Goal: Complete Application Form: Complete application form

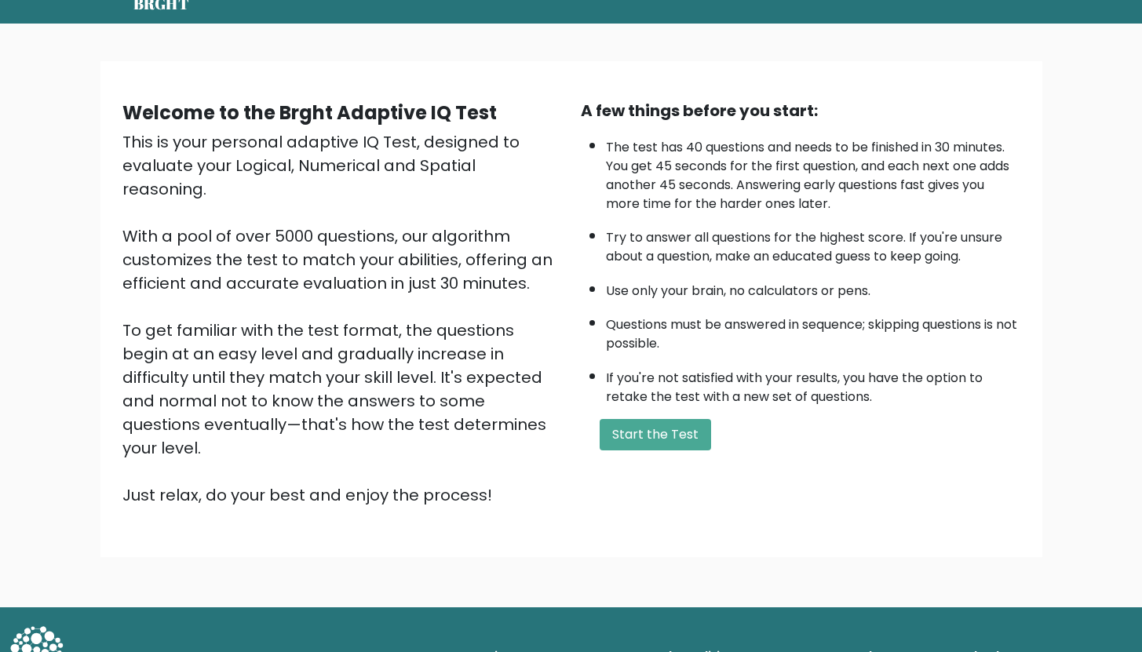
scroll to position [67, 0]
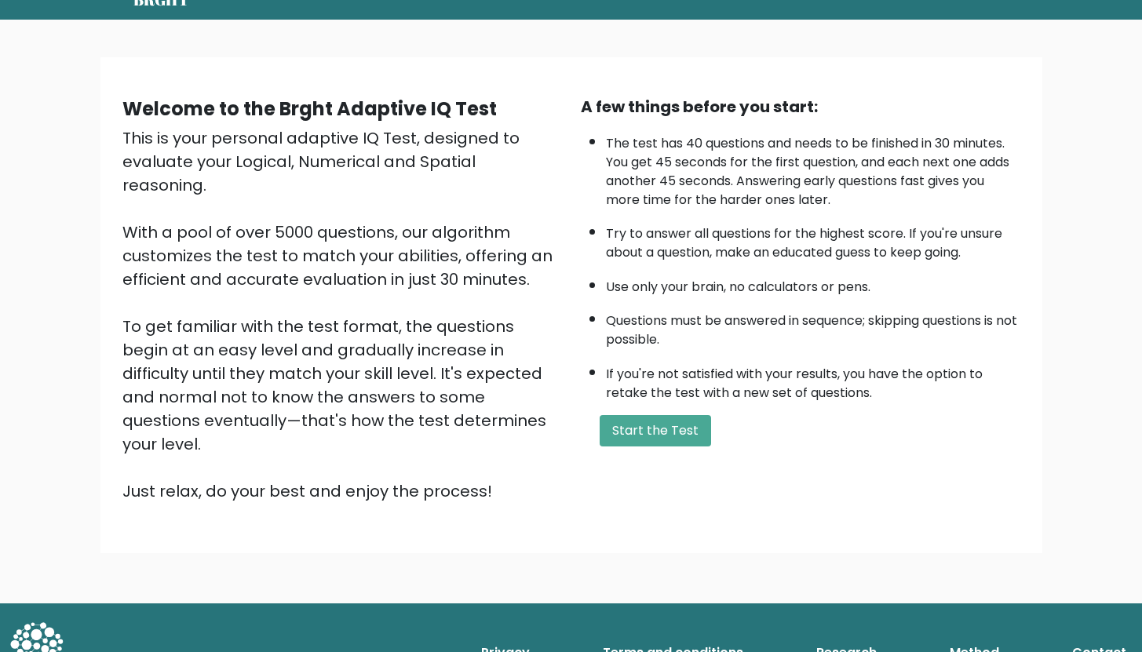
click at [610, 408] on div "A few things before you start: The test has 40 questions and needs to be finish…" at bounding box center [800, 299] width 458 height 408
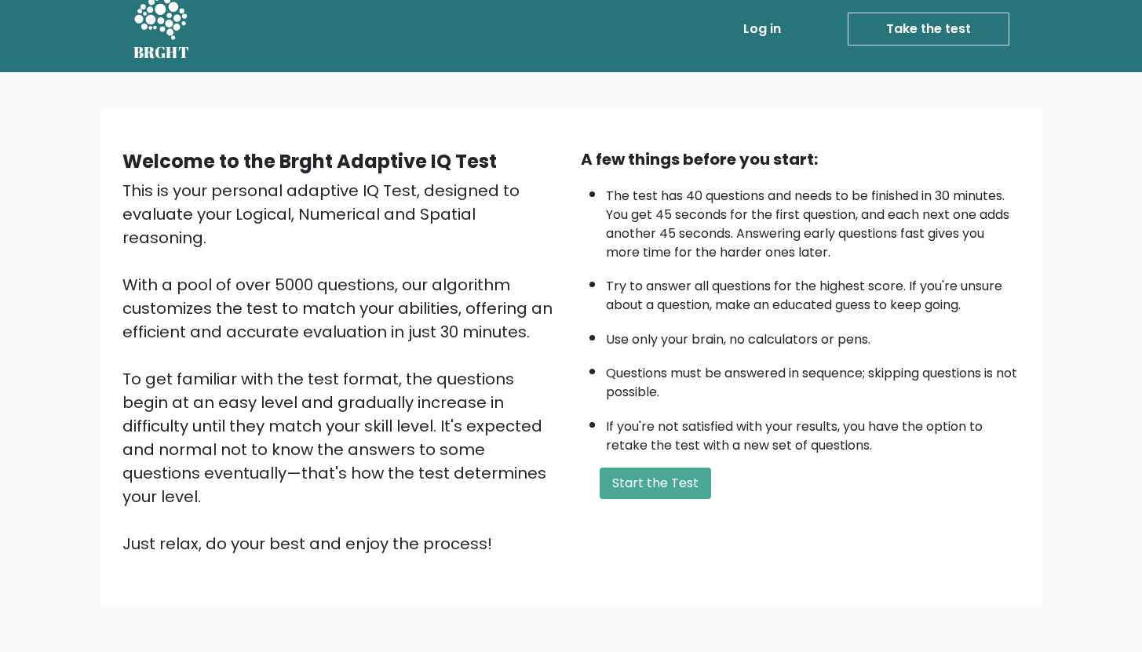
scroll to position [0, 0]
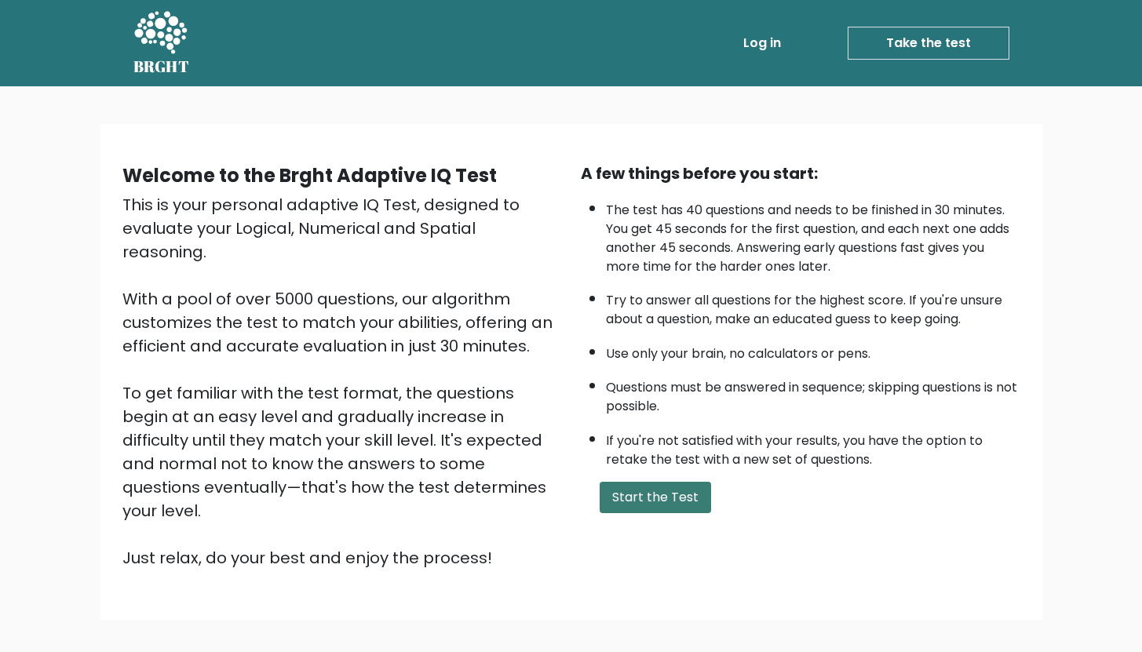
click at [637, 505] on button "Start the Test" at bounding box center [655, 497] width 111 height 31
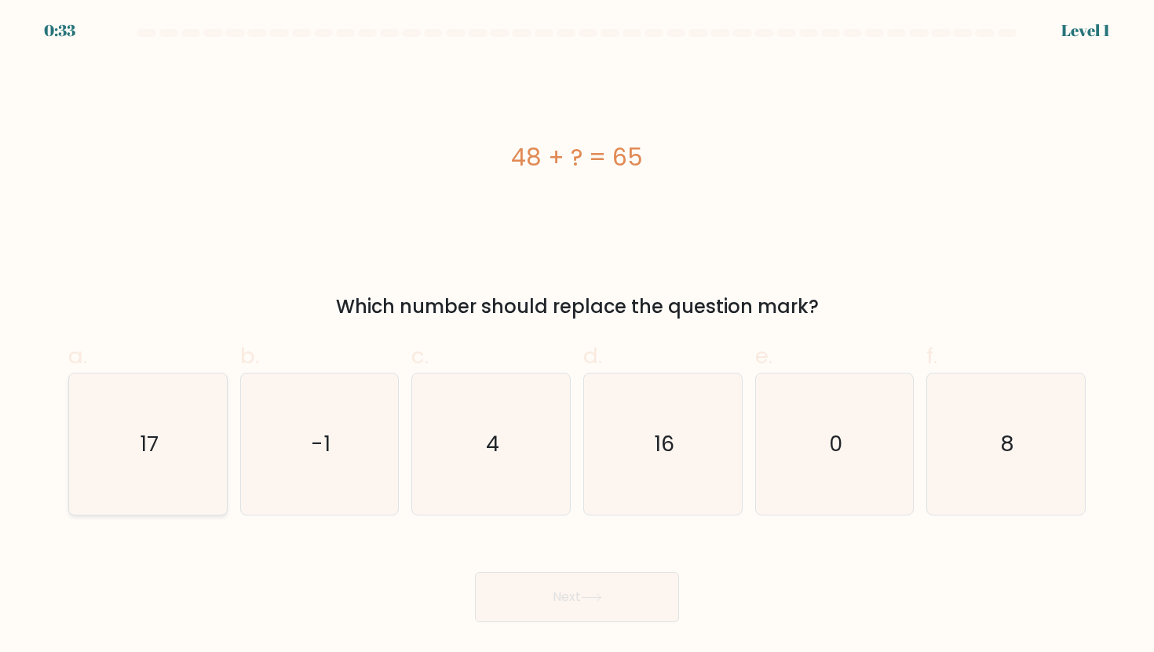
click at [208, 436] on icon "17" at bounding box center [147, 444] width 141 height 141
click at [577, 337] on input "a. 17" at bounding box center [577, 332] width 1 height 10
radio input "true"
click at [612, 623] on body "0:32 Level 1 a." at bounding box center [577, 326] width 1154 height 652
click at [615, 596] on button "Next" at bounding box center [577, 597] width 204 height 50
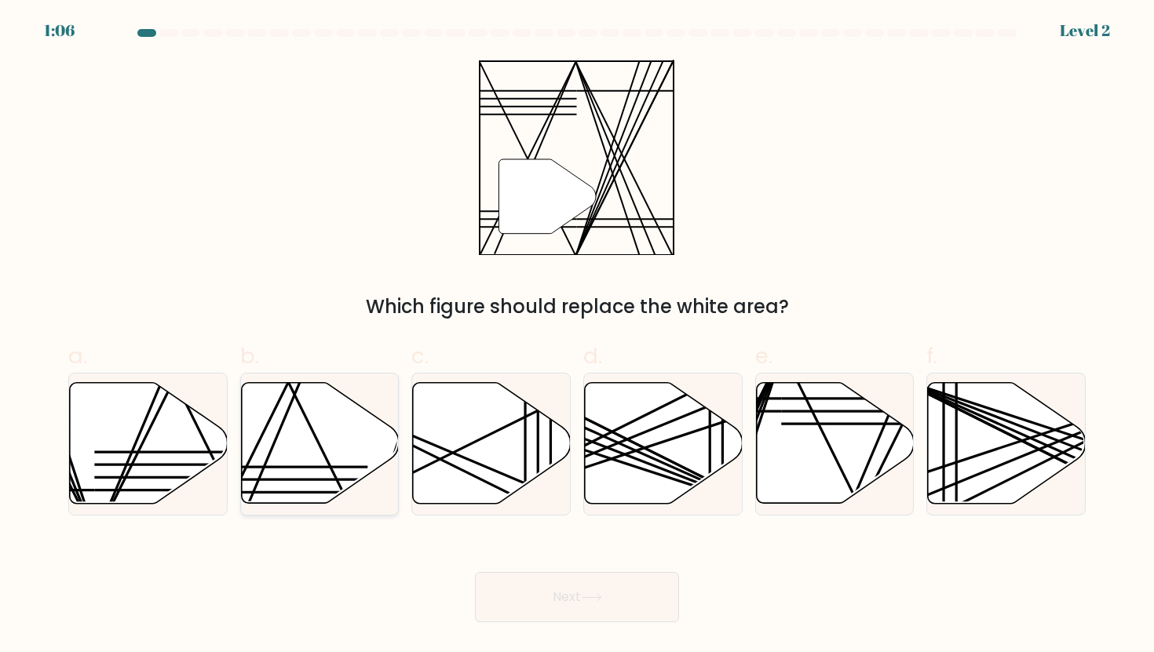
click at [323, 447] on icon at bounding box center [320, 443] width 158 height 121
click at [577, 337] on input "b." at bounding box center [577, 332] width 1 height 10
radio input "true"
click at [594, 610] on button "Next" at bounding box center [577, 597] width 204 height 50
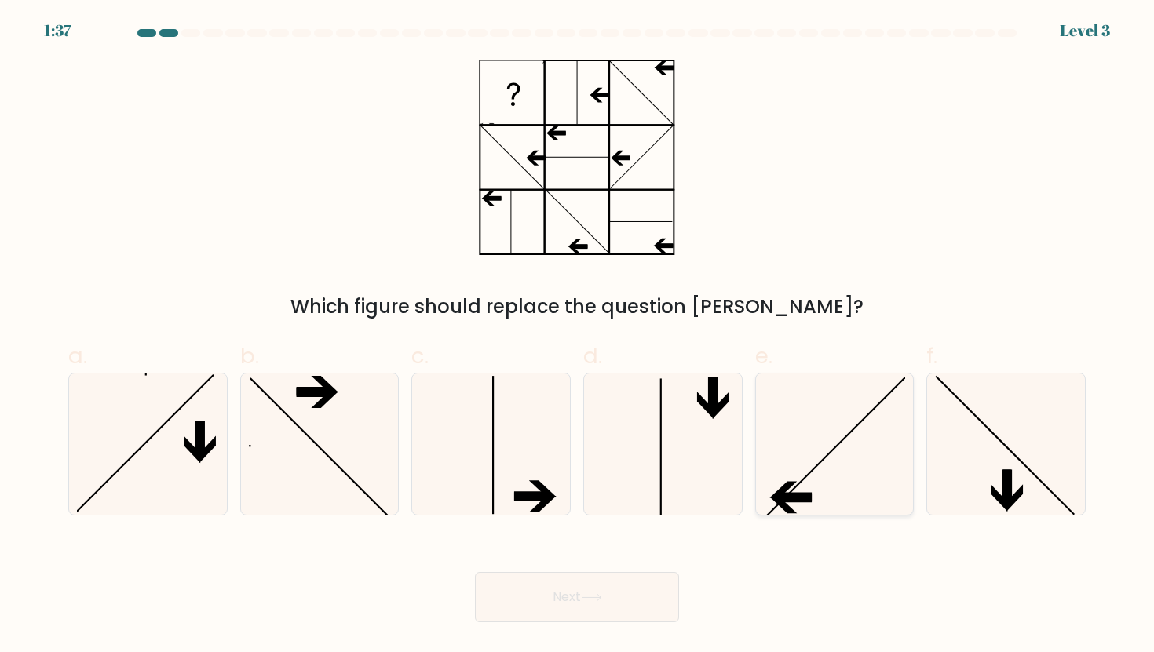
click at [835, 489] on icon at bounding box center [834, 444] width 141 height 141
click at [578, 337] on input "e." at bounding box center [577, 332] width 1 height 10
radio input "true"
click at [568, 577] on button "Next" at bounding box center [577, 597] width 204 height 50
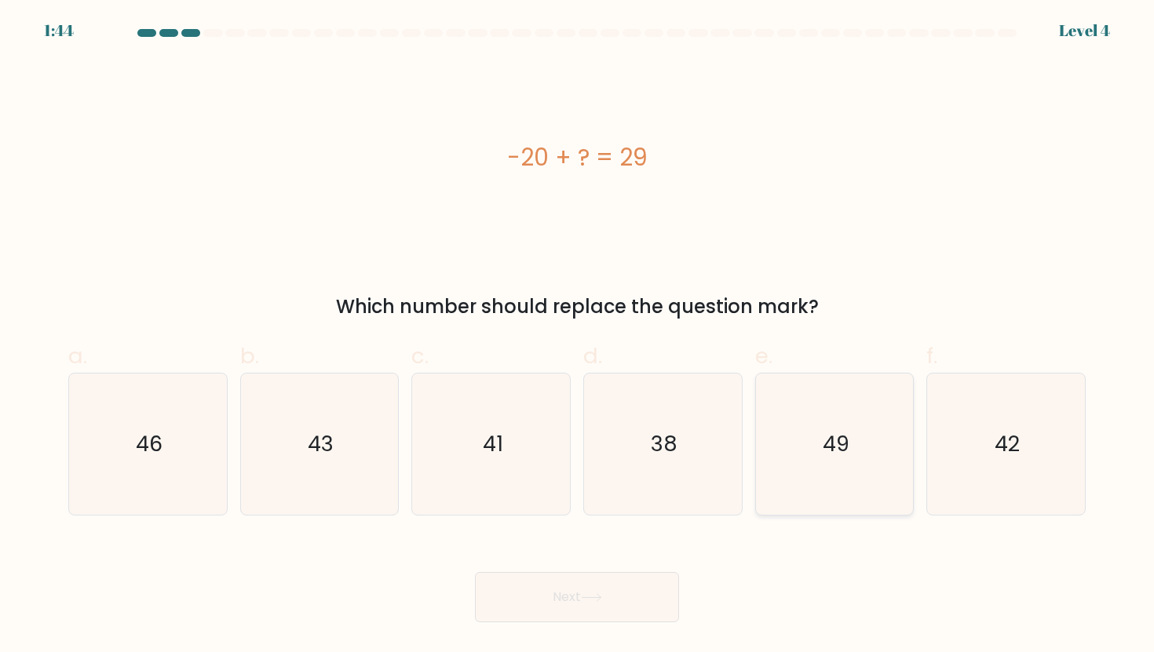
click at [857, 489] on icon "49" at bounding box center [834, 444] width 141 height 141
click at [578, 337] on input "e. 49" at bounding box center [577, 332] width 1 height 10
radio input "true"
click at [598, 600] on icon at bounding box center [591, 597] width 21 height 9
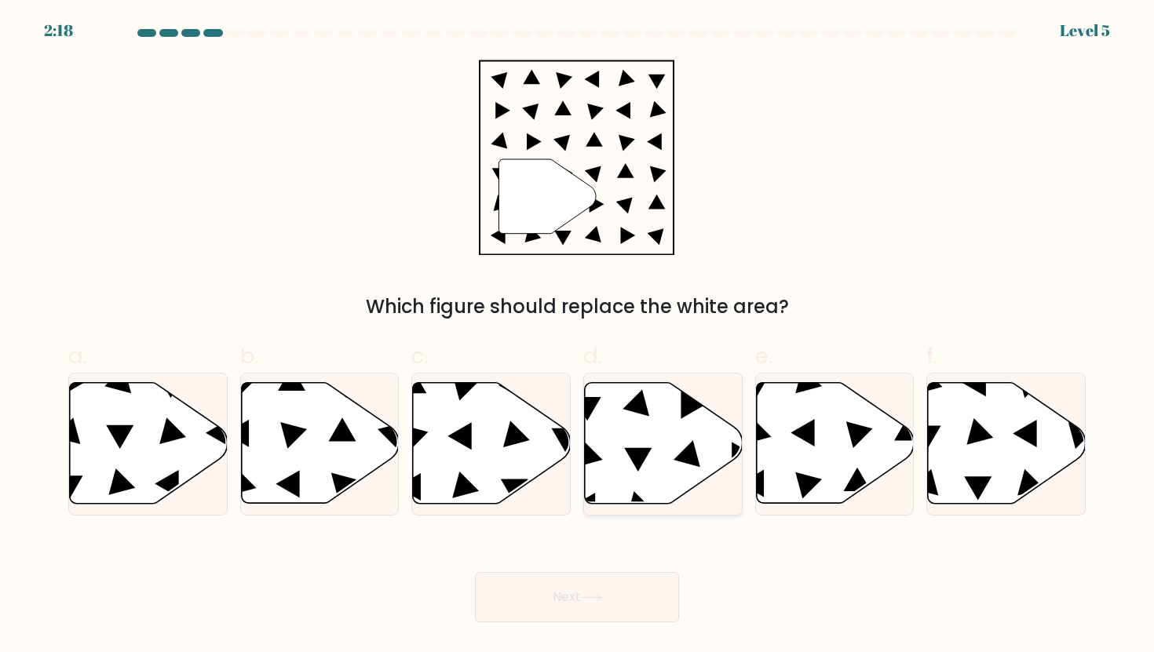
click at [662, 491] on icon at bounding box center [664, 443] width 158 height 121
click at [578, 337] on input "d." at bounding box center [577, 332] width 1 height 10
radio input "true"
click at [635, 591] on button "Next" at bounding box center [577, 597] width 204 height 50
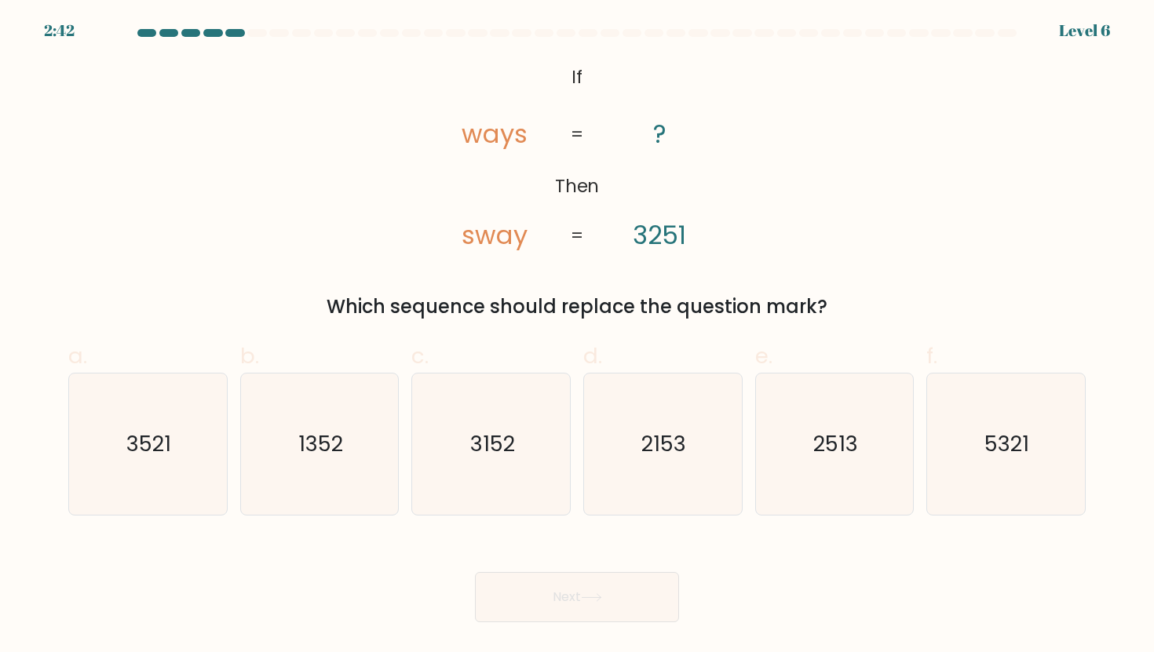
click at [465, 644] on body "2:42 Level 6 If" at bounding box center [577, 326] width 1154 height 652
click at [689, 441] on icon "2153" at bounding box center [662, 444] width 141 height 141
click at [578, 337] on input "d. 2153" at bounding box center [577, 332] width 1 height 10
radio input "true"
click at [625, 604] on button "Next" at bounding box center [577, 597] width 204 height 50
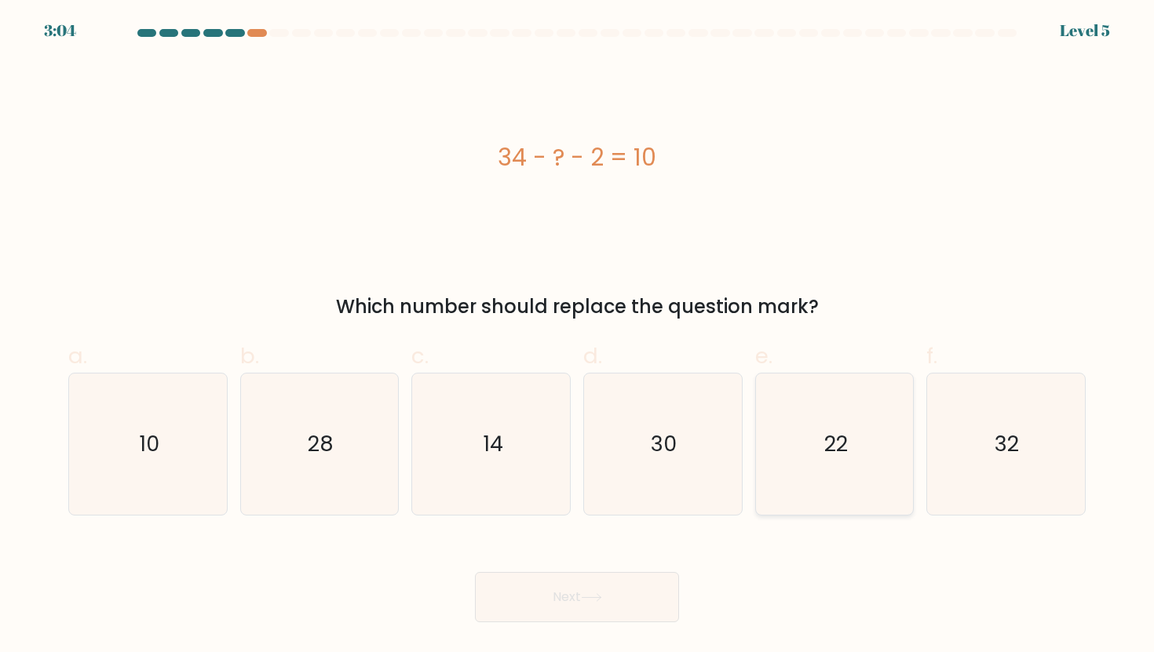
click at [818, 464] on icon "22" at bounding box center [834, 444] width 141 height 141
click at [578, 337] on input "e. 22" at bounding box center [577, 332] width 1 height 10
radio input "true"
click at [627, 612] on button "Next" at bounding box center [577, 597] width 204 height 50
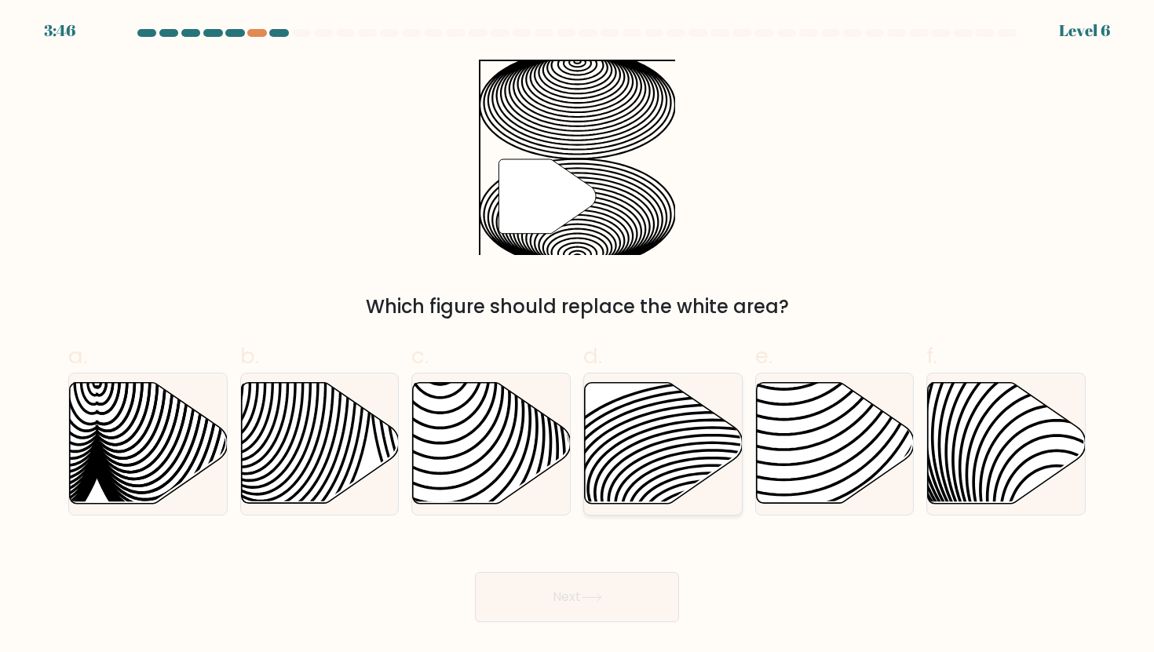
click at [706, 469] on icon at bounding box center [664, 443] width 158 height 121
click at [578, 337] on input "d." at bounding box center [577, 332] width 1 height 10
radio input "true"
click at [641, 597] on button "Next" at bounding box center [577, 597] width 204 height 50
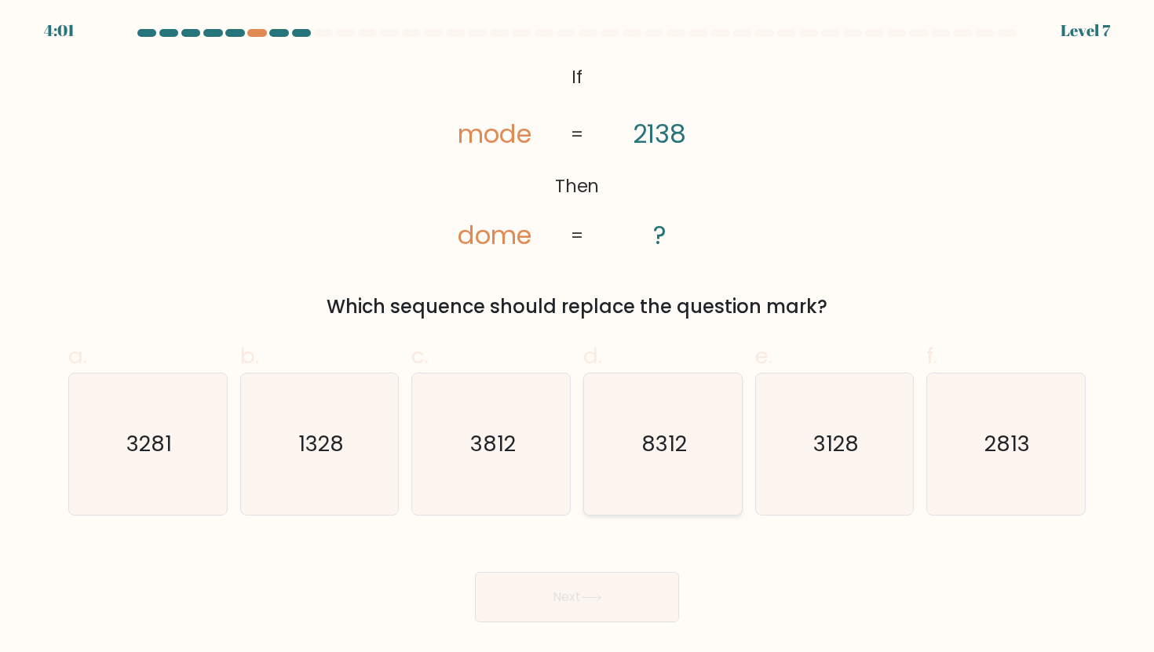
click at [644, 449] on text "8312" at bounding box center [664, 443] width 46 height 29
click at [578, 337] on input "d. 8312" at bounding box center [577, 332] width 1 height 10
radio input "true"
click at [624, 590] on button "Next" at bounding box center [577, 597] width 204 height 50
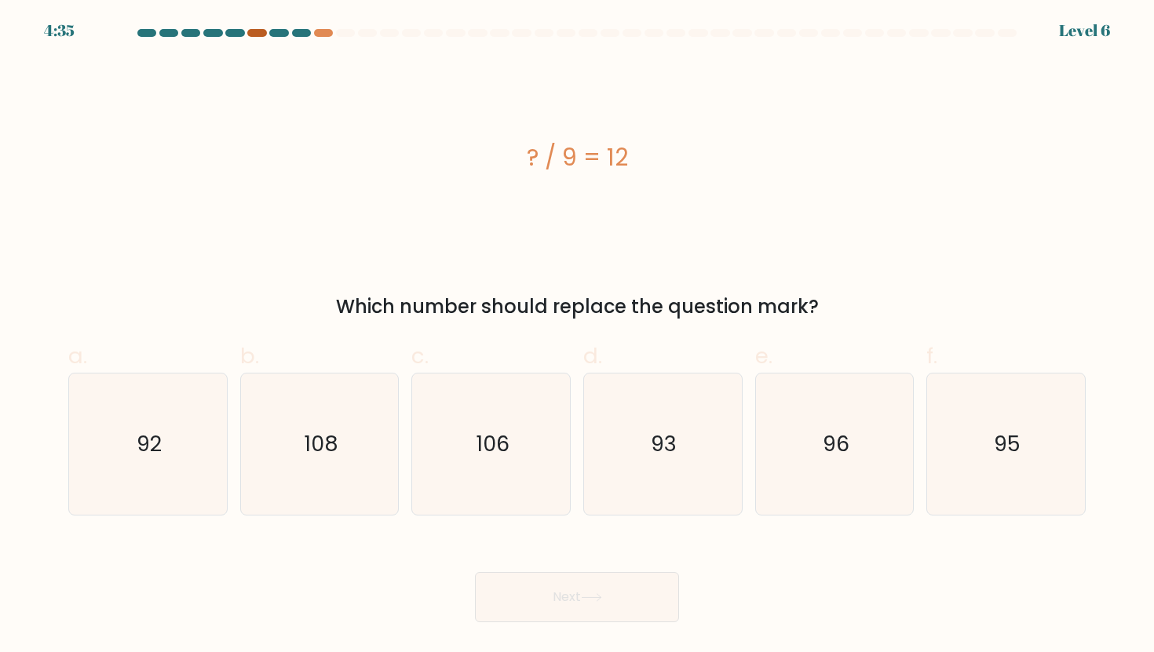
click at [259, 35] on div at bounding box center [256, 33] width 19 height 8
click at [325, 35] on div at bounding box center [323, 33] width 19 height 8
click at [243, 38] on div at bounding box center [577, 36] width 1036 height 14
click at [256, 35] on div at bounding box center [256, 33] width 19 height 8
click at [282, 429] on icon "108" at bounding box center [319, 444] width 141 height 141
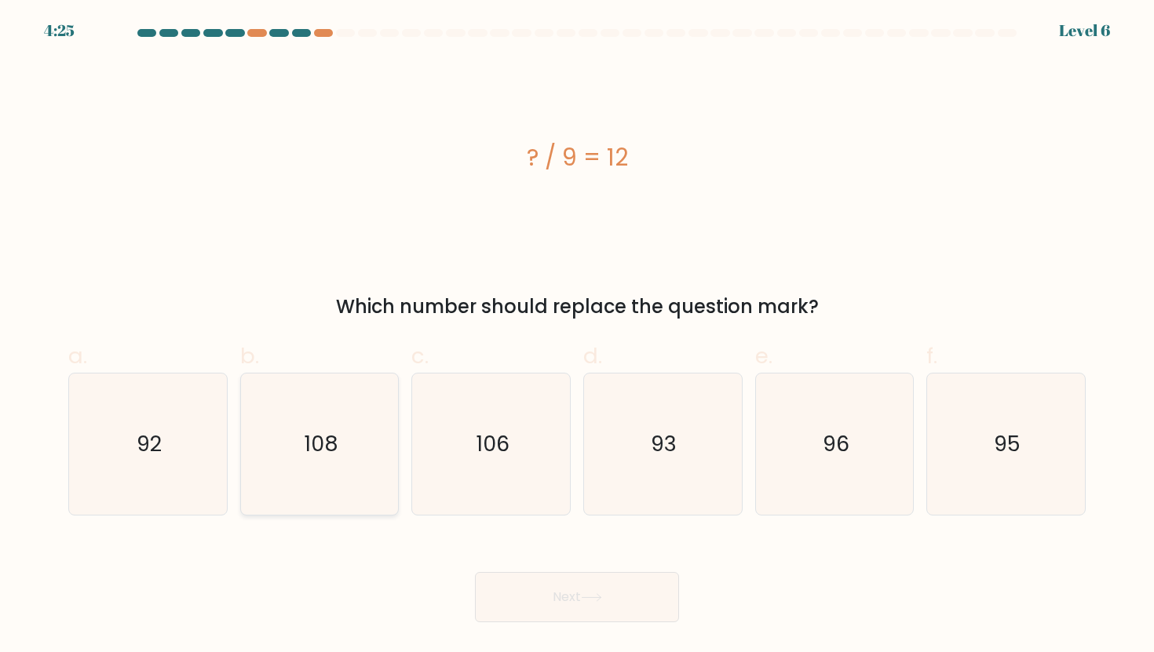
click at [577, 337] on input "b. 108" at bounding box center [577, 332] width 1 height 10
radio input "true"
click at [601, 607] on button "Next" at bounding box center [577, 597] width 204 height 50
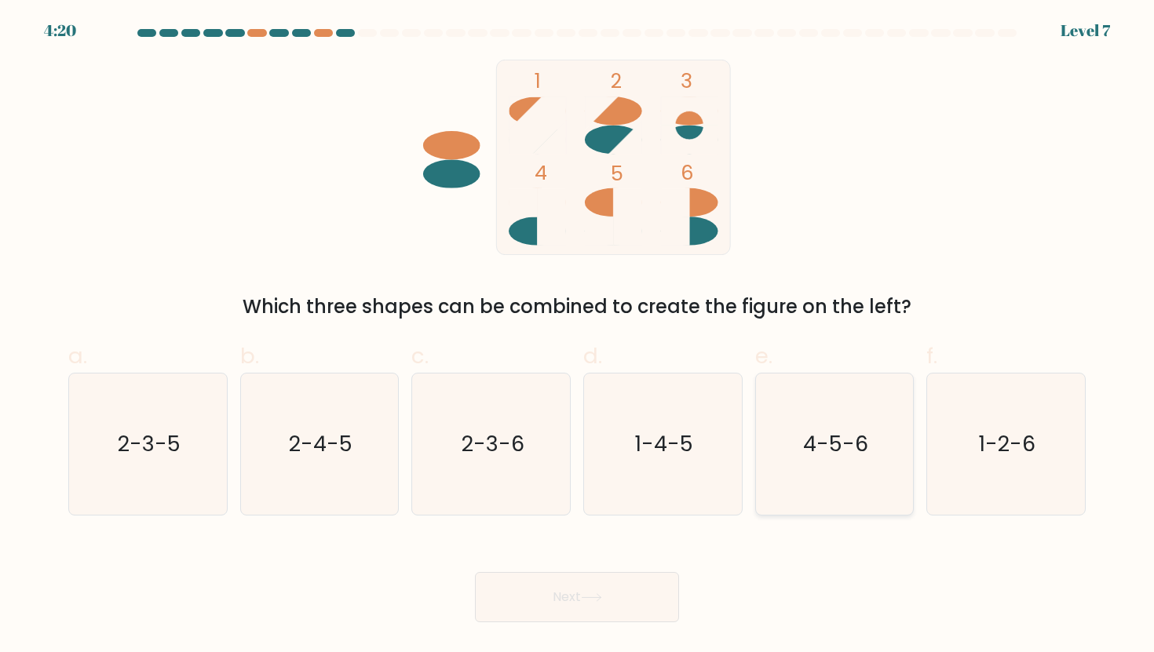
click at [781, 453] on icon "4-5-6" at bounding box center [834, 444] width 141 height 141
click at [578, 337] on input "e. 4-5-6" at bounding box center [577, 332] width 1 height 10
radio input "true"
click at [591, 616] on button "Next" at bounding box center [577, 597] width 204 height 50
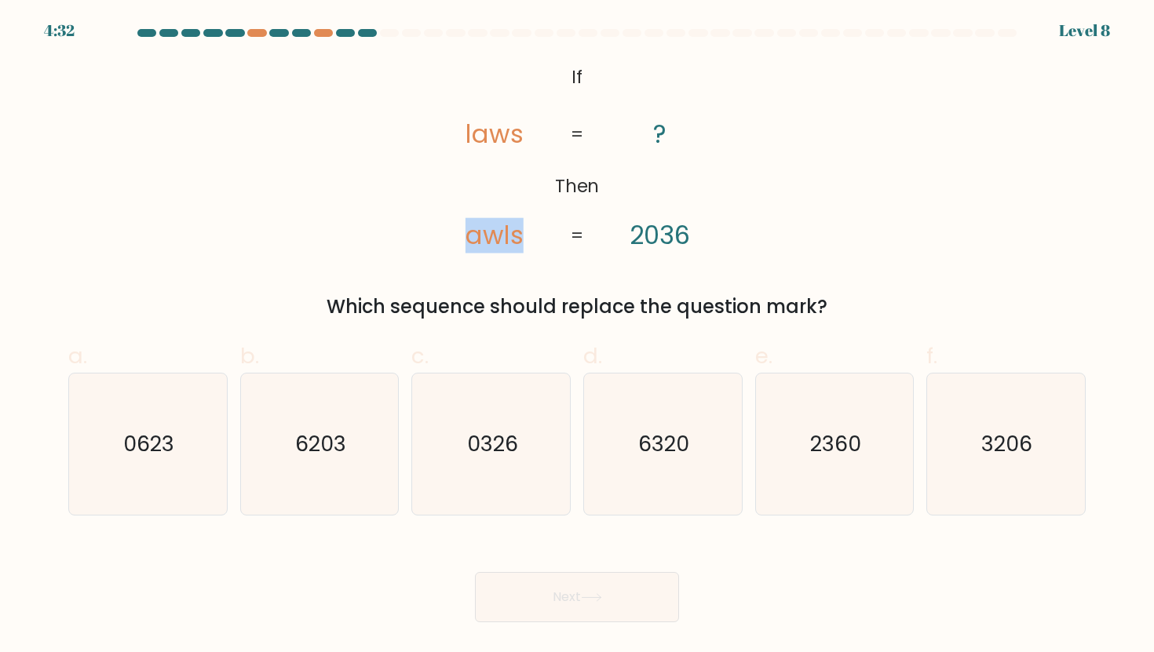
drag, startPoint x: 473, startPoint y: 236, endPoint x: 520, endPoint y: 242, distance: 47.4
click at [520, 242] on tspan "awls" at bounding box center [494, 235] width 58 height 35
click at [741, 212] on div "@import url('https://fonts.googleapis.com/css?family=Abril+Fatface:400,100,100i…" at bounding box center [577, 190] width 1036 height 261
click at [1069, 429] on icon "3206" at bounding box center [1005, 444] width 141 height 141
click at [578, 337] on input "f. 3206" at bounding box center [577, 332] width 1 height 10
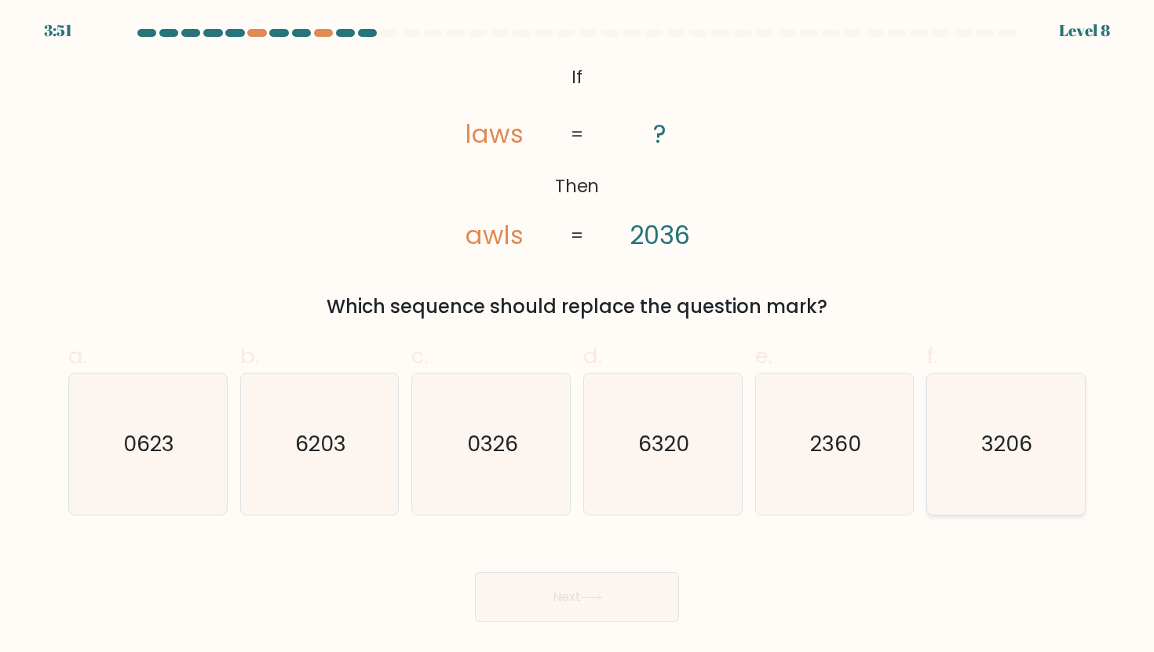
radio input "true"
click at [627, 597] on button "Next" at bounding box center [577, 597] width 204 height 50
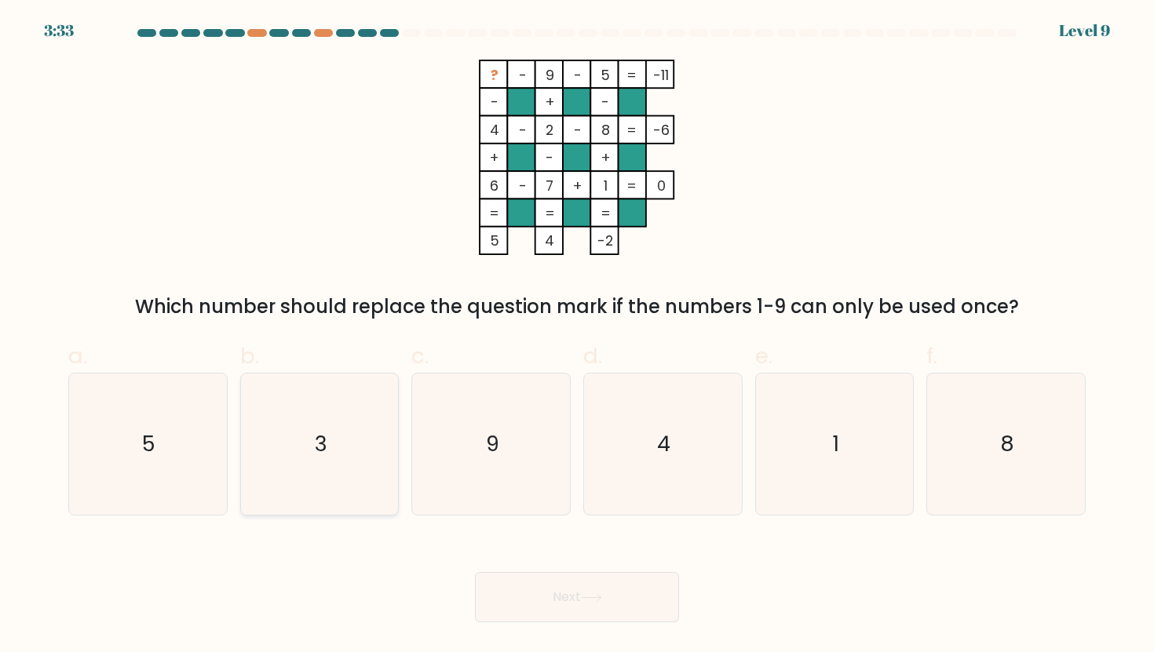
click at [349, 420] on icon "3" at bounding box center [319, 444] width 141 height 141
click at [577, 337] on input "b. 3" at bounding box center [577, 332] width 1 height 10
radio input "true"
click at [621, 598] on button "Next" at bounding box center [577, 597] width 204 height 50
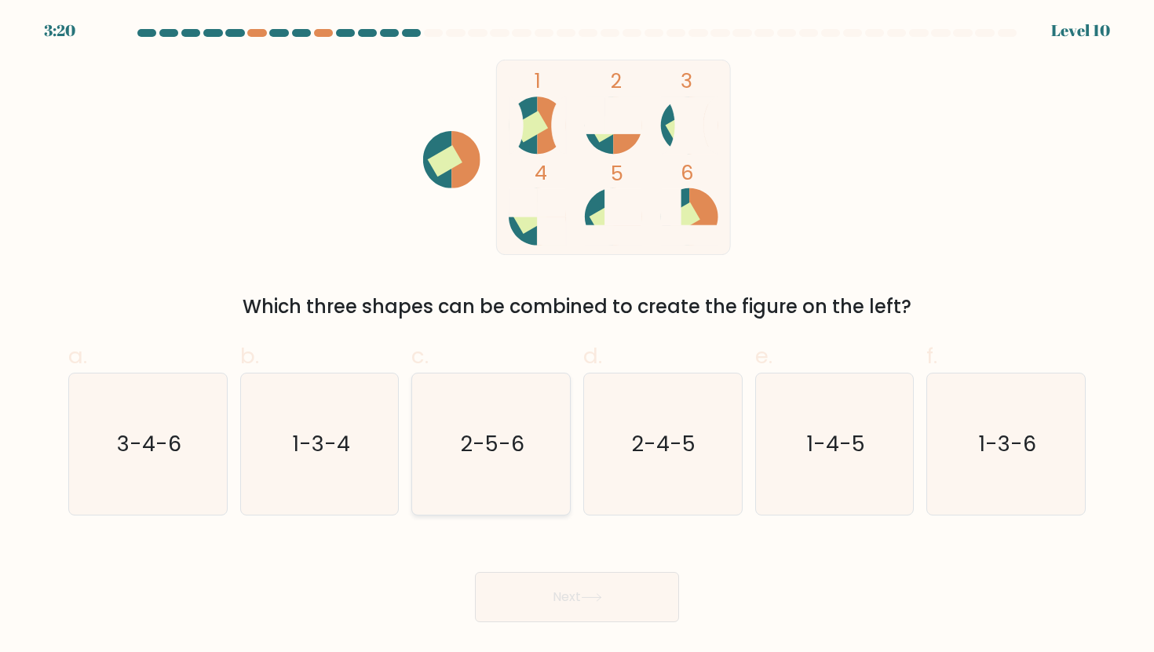
click at [520, 448] on text "2-5-6" at bounding box center [493, 443] width 64 height 29
click at [577, 337] on input "c. 2-5-6" at bounding box center [577, 332] width 1 height 10
radio input "true"
click at [613, 595] on button "Next" at bounding box center [577, 597] width 204 height 50
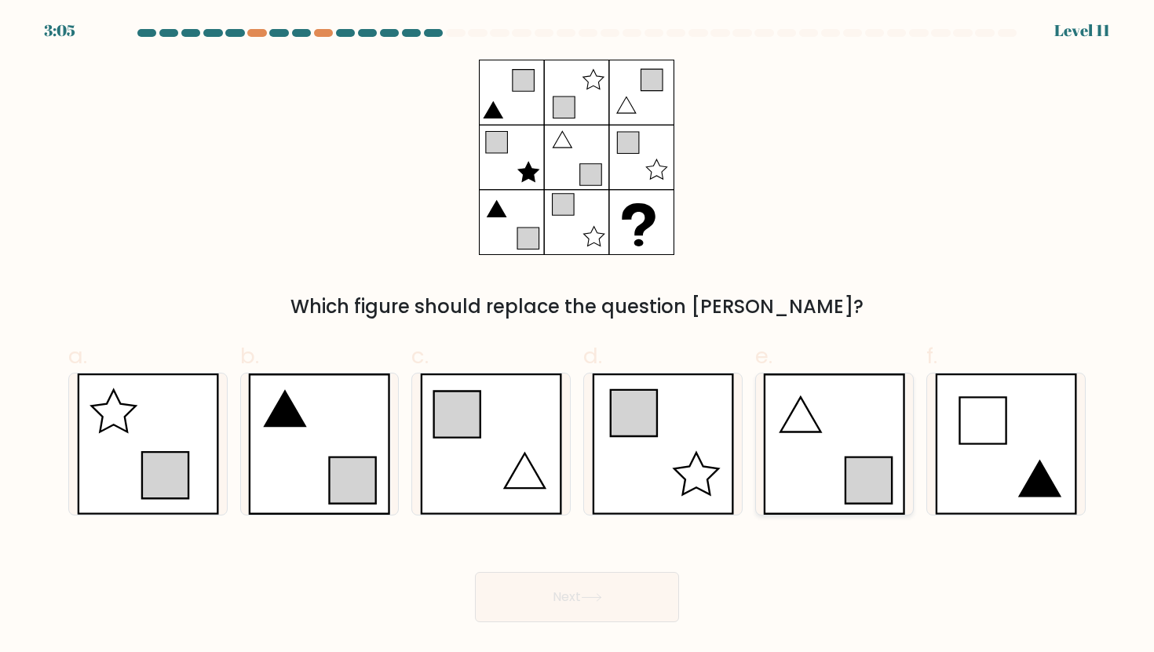
click at [859, 423] on icon at bounding box center [834, 444] width 142 height 141
click at [578, 337] on input "e." at bounding box center [577, 332] width 1 height 10
radio input "true"
click at [637, 595] on button "Next" at bounding box center [577, 597] width 204 height 50
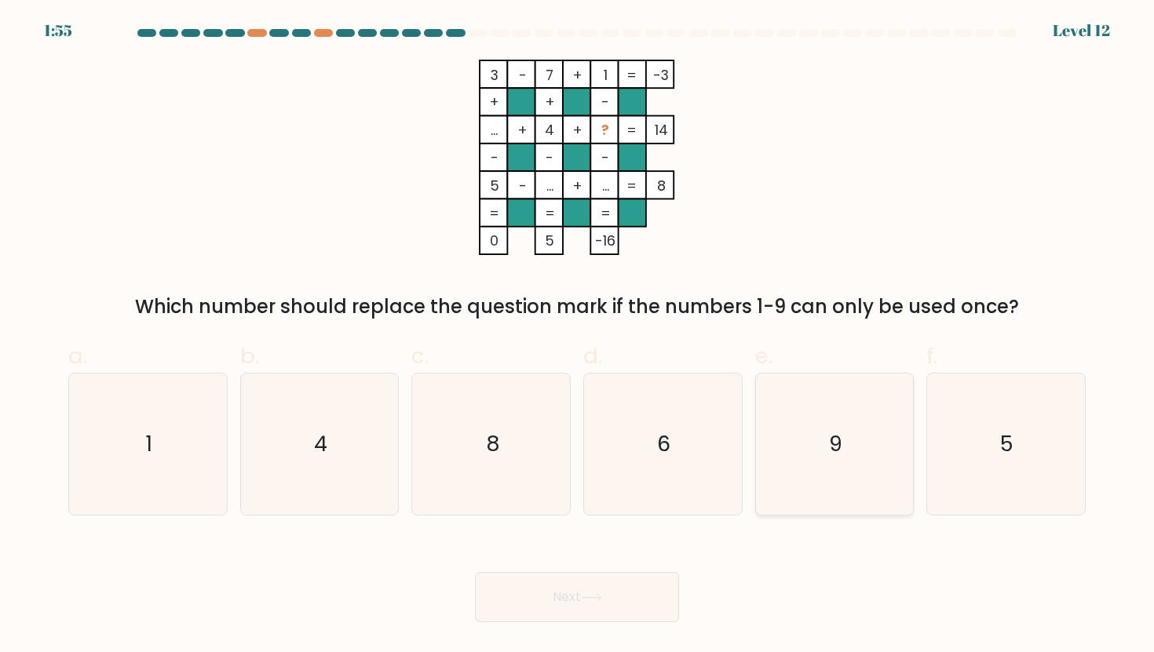
click at [857, 394] on icon "9" at bounding box center [834, 444] width 141 height 141
click at [578, 337] on input "e. 9" at bounding box center [577, 332] width 1 height 10
radio input "true"
click at [638, 589] on button "Next" at bounding box center [577, 597] width 204 height 50
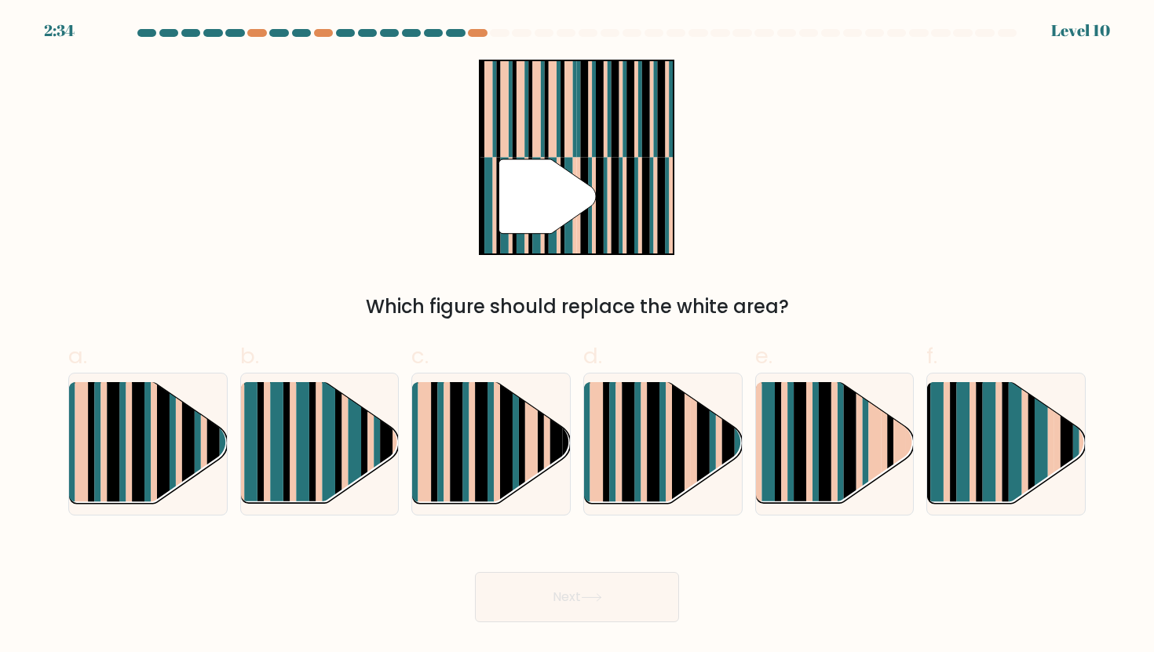
click at [484, 39] on div at bounding box center [577, 36] width 1036 height 14
click at [480, 35] on div at bounding box center [477, 33] width 19 height 8
click at [475, 38] on div at bounding box center [577, 36] width 1036 height 14
click at [475, 35] on div at bounding box center [477, 33] width 19 height 8
click at [986, 447] on rect at bounding box center [989, 458] width 13 height 156
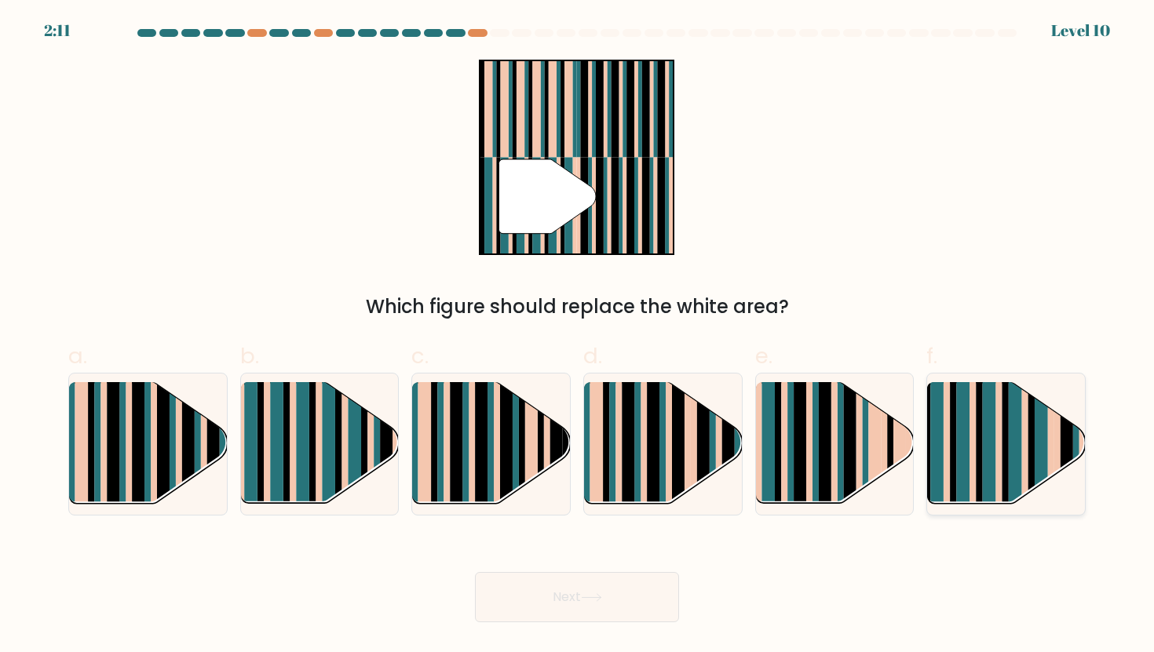
click at [578, 337] on input "f." at bounding box center [577, 332] width 1 height 10
radio input "true"
click at [592, 590] on button "Next" at bounding box center [577, 597] width 204 height 50
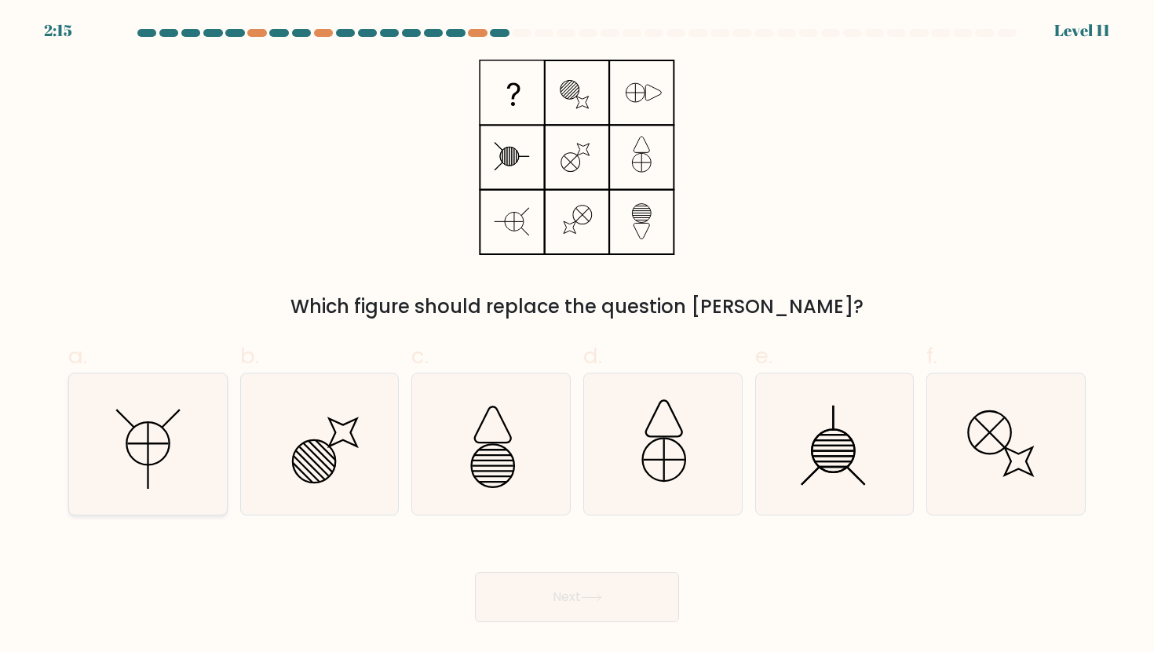
click at [126, 484] on icon at bounding box center [147, 444] width 141 height 141
click at [577, 337] on input "a." at bounding box center [577, 332] width 1 height 10
radio input "true"
click at [531, 577] on button "Next" at bounding box center [577, 597] width 204 height 50
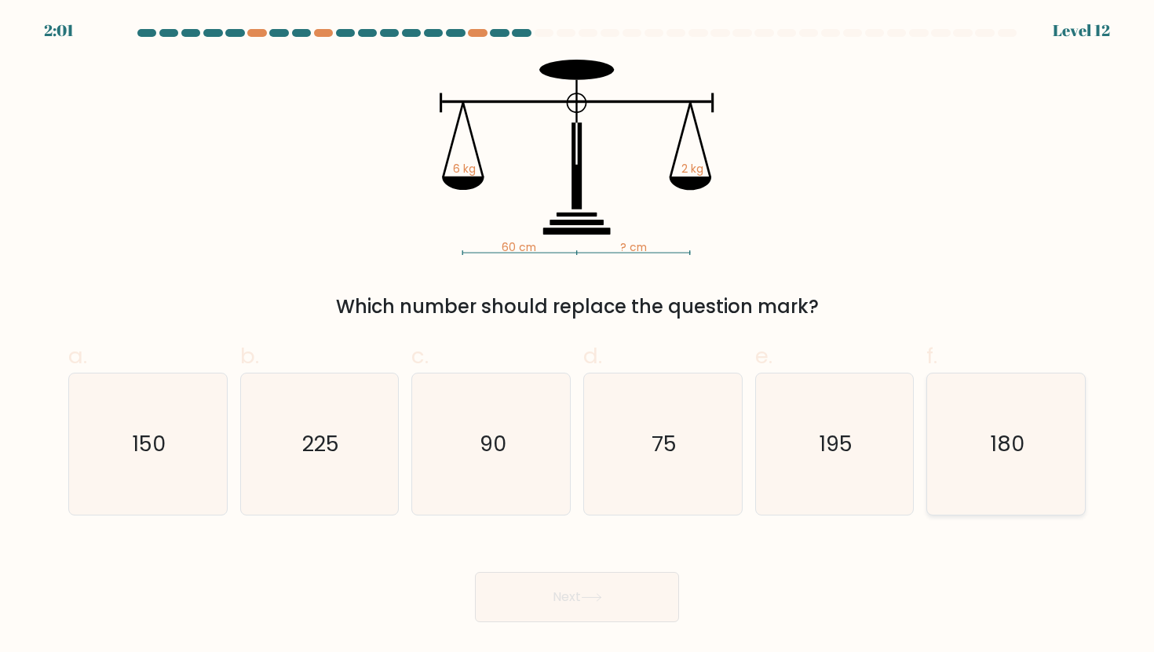
click at [987, 433] on icon "180" at bounding box center [1005, 444] width 141 height 141
click at [578, 337] on input "f. 180" at bounding box center [577, 332] width 1 height 10
radio input "true"
click at [634, 585] on button "Next" at bounding box center [577, 597] width 204 height 50
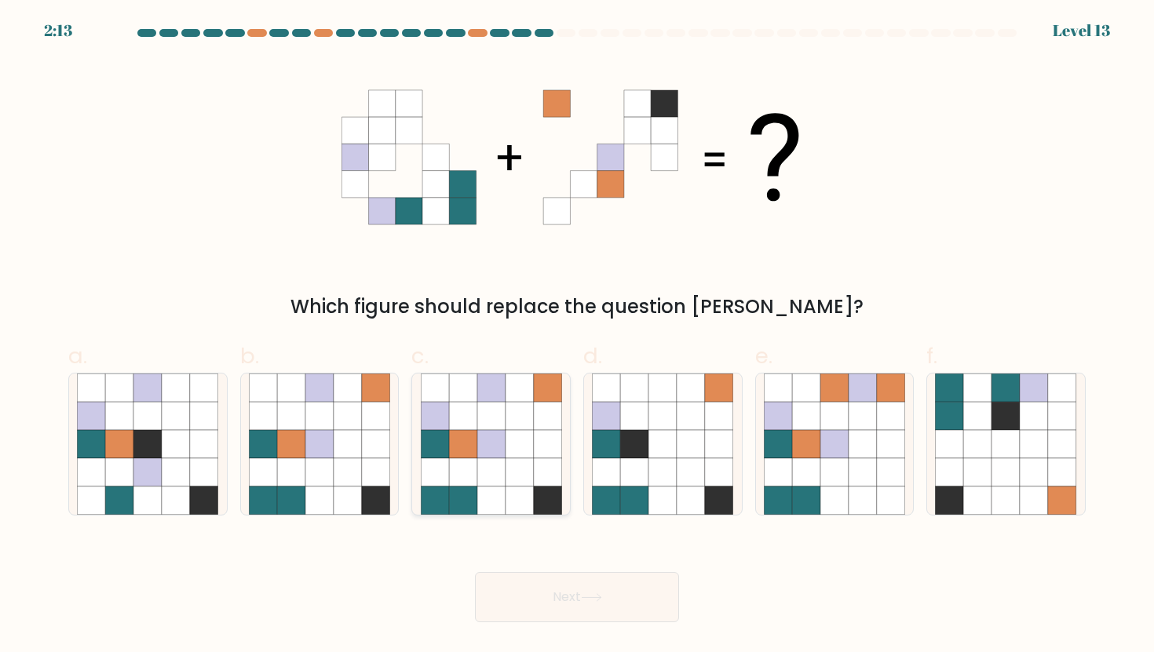
click at [481, 468] on icon at bounding box center [491, 472] width 28 height 28
click at [577, 337] on input "c." at bounding box center [577, 332] width 1 height 10
radio input "true"
click at [526, 598] on button "Next" at bounding box center [577, 597] width 204 height 50
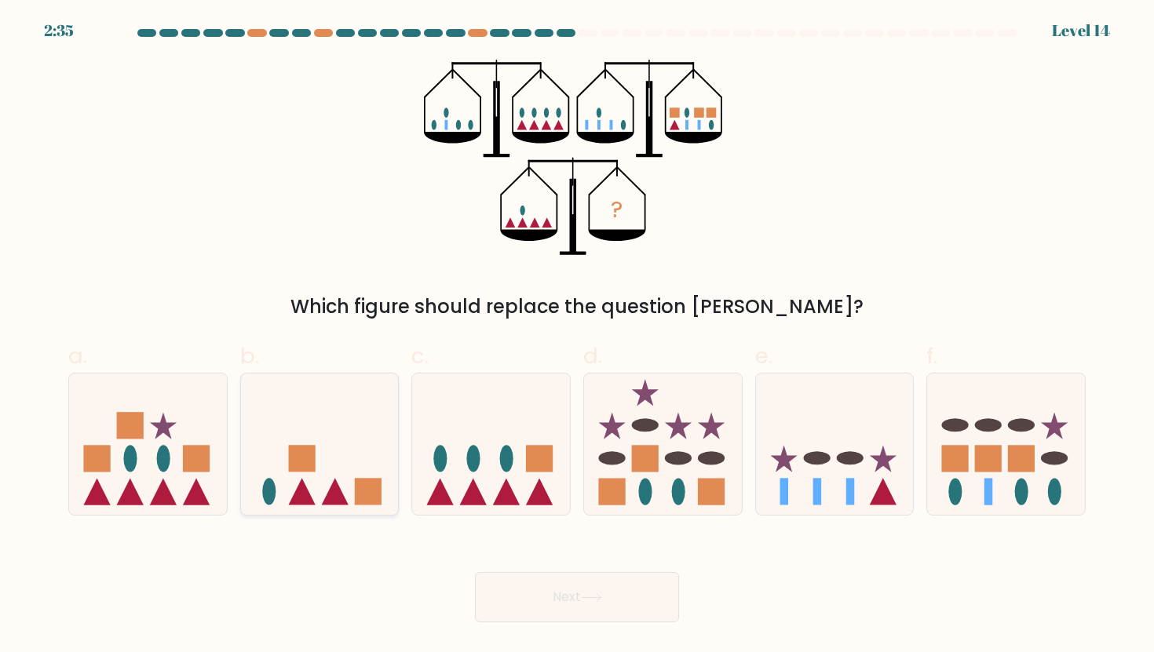
click at [296, 468] on rect at bounding box center [301, 458] width 27 height 27
click at [577, 337] on input "b." at bounding box center [577, 332] width 1 height 10
radio input "true"
click at [567, 593] on button "Next" at bounding box center [577, 597] width 204 height 50
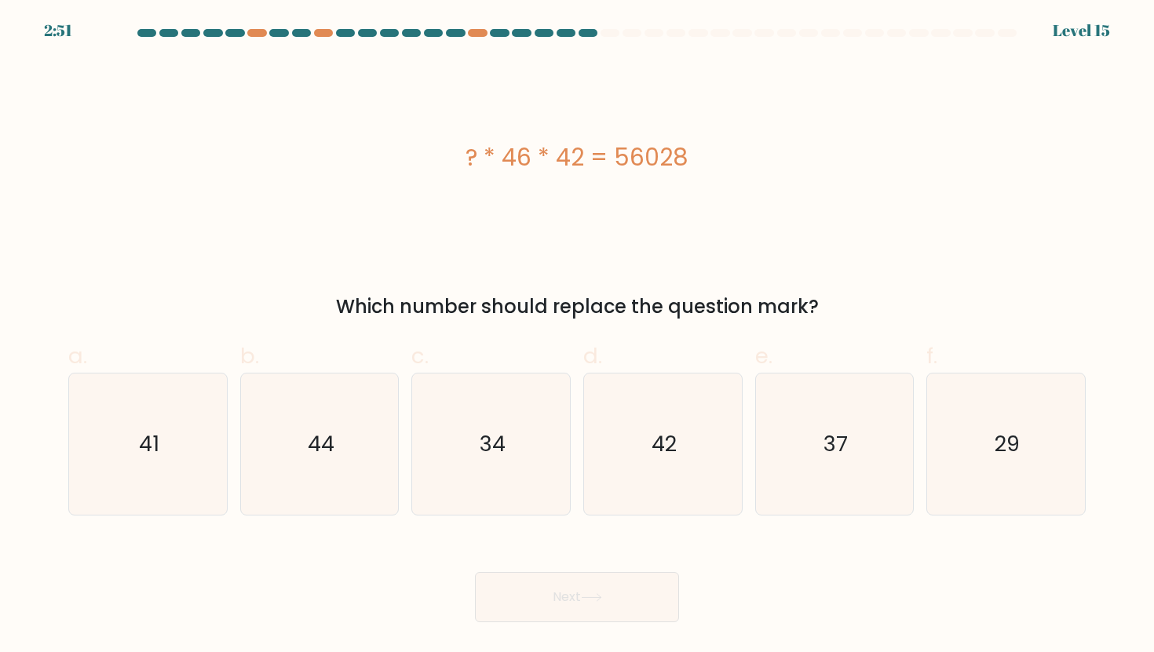
click at [1088, 465] on div "f. 29" at bounding box center [1006, 428] width 172 height 176
click at [1009, 460] on icon "29" at bounding box center [1005, 444] width 141 height 141
click at [578, 337] on input "f. 29" at bounding box center [577, 332] width 1 height 10
radio input "true"
click at [567, 604] on button "Next" at bounding box center [577, 597] width 204 height 50
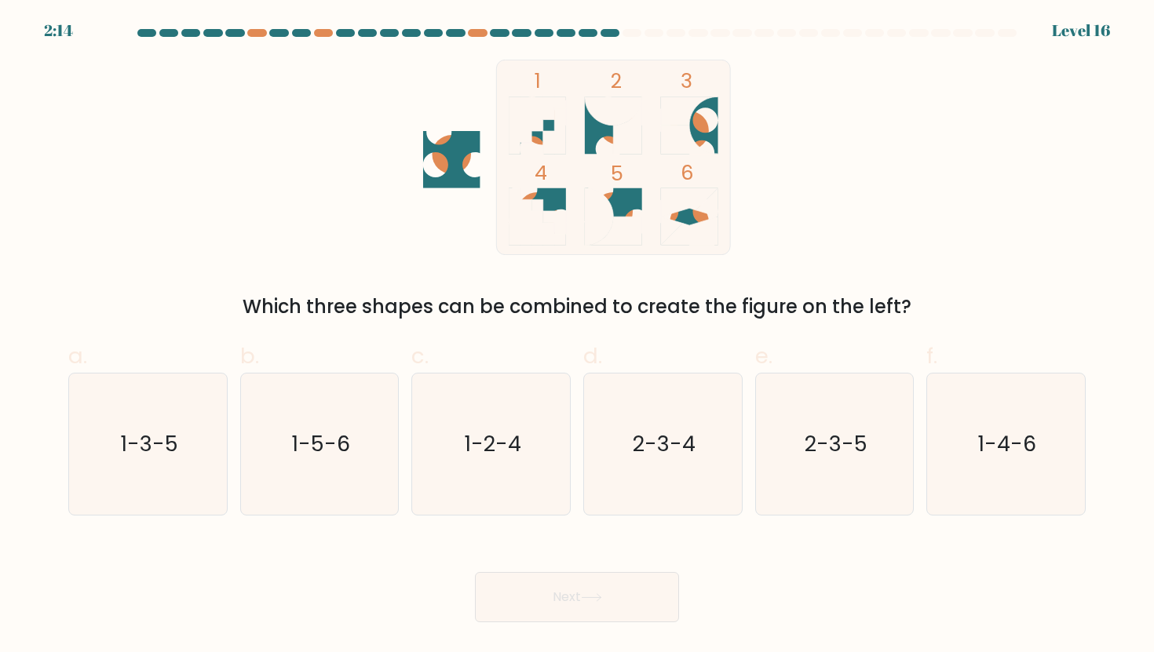
click at [706, 118] on rect at bounding box center [614, 157] width 234 height 195
click at [784, 427] on icon "2-3-5" at bounding box center [834, 444] width 141 height 141
click at [578, 337] on input "e. 2-3-5" at bounding box center [577, 332] width 1 height 10
radio input "true"
click at [628, 582] on button "Next" at bounding box center [577, 597] width 204 height 50
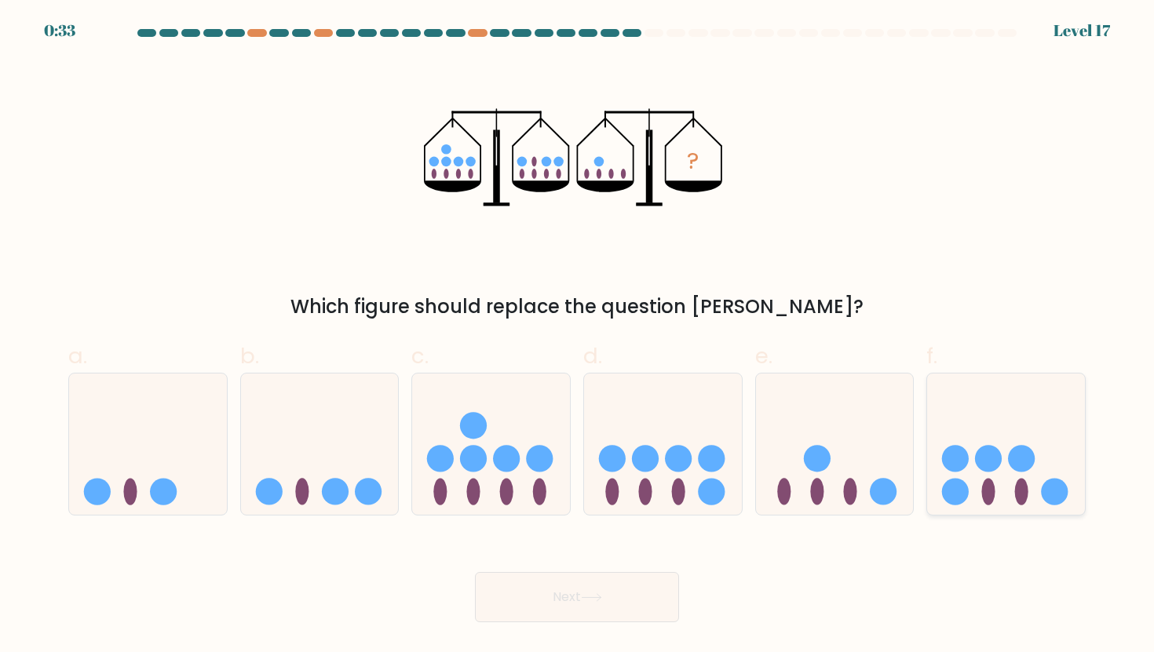
click at [1017, 483] on ellipse at bounding box center [1021, 491] width 13 height 27
click at [578, 337] on input "f." at bounding box center [577, 332] width 1 height 10
radio input "true"
click at [671, 579] on button "Next" at bounding box center [577, 597] width 204 height 50
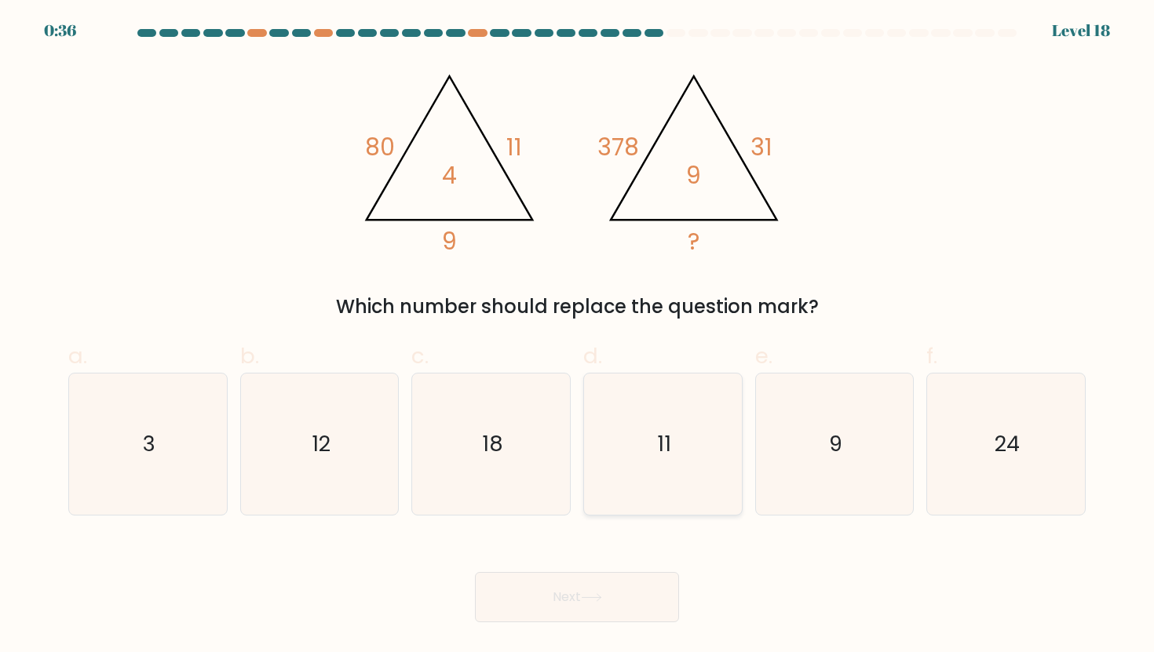
click at [614, 477] on icon "11" at bounding box center [662, 444] width 141 height 141
click at [578, 337] on input "d. 11" at bounding box center [577, 332] width 1 height 10
radio input "true"
click at [583, 597] on button "Next" at bounding box center [577, 597] width 204 height 50
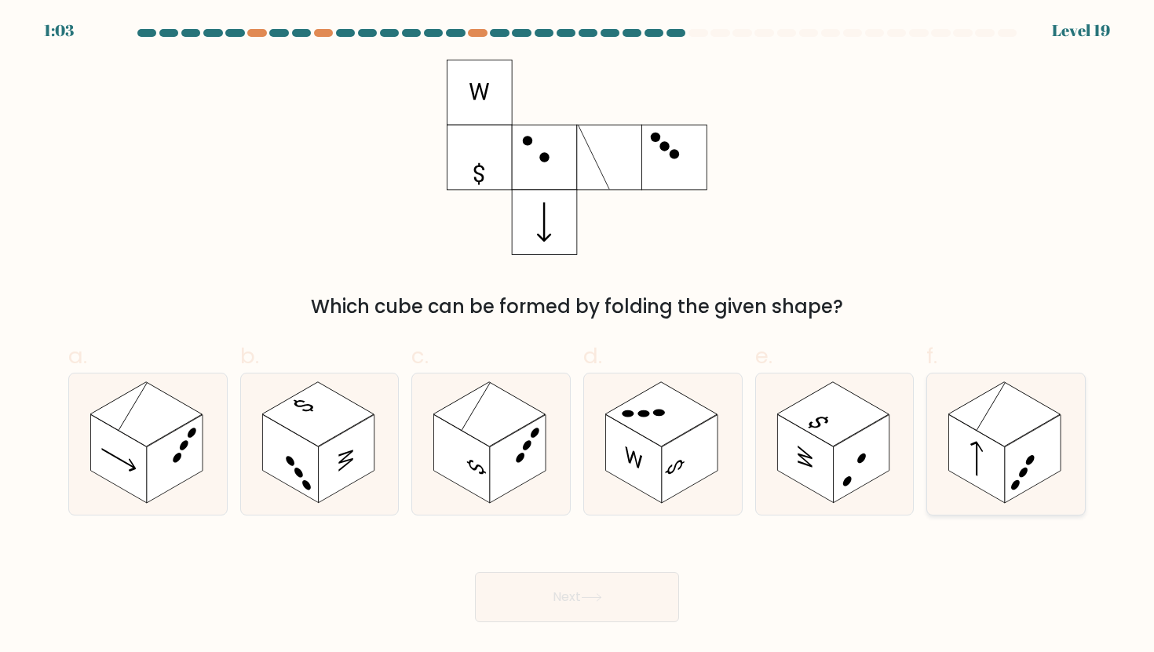
click at [968, 444] on rect at bounding box center [977, 458] width 56 height 89
click at [578, 337] on input "f." at bounding box center [577, 332] width 1 height 10
radio input "true"
click at [626, 573] on button "Next" at bounding box center [577, 597] width 204 height 50
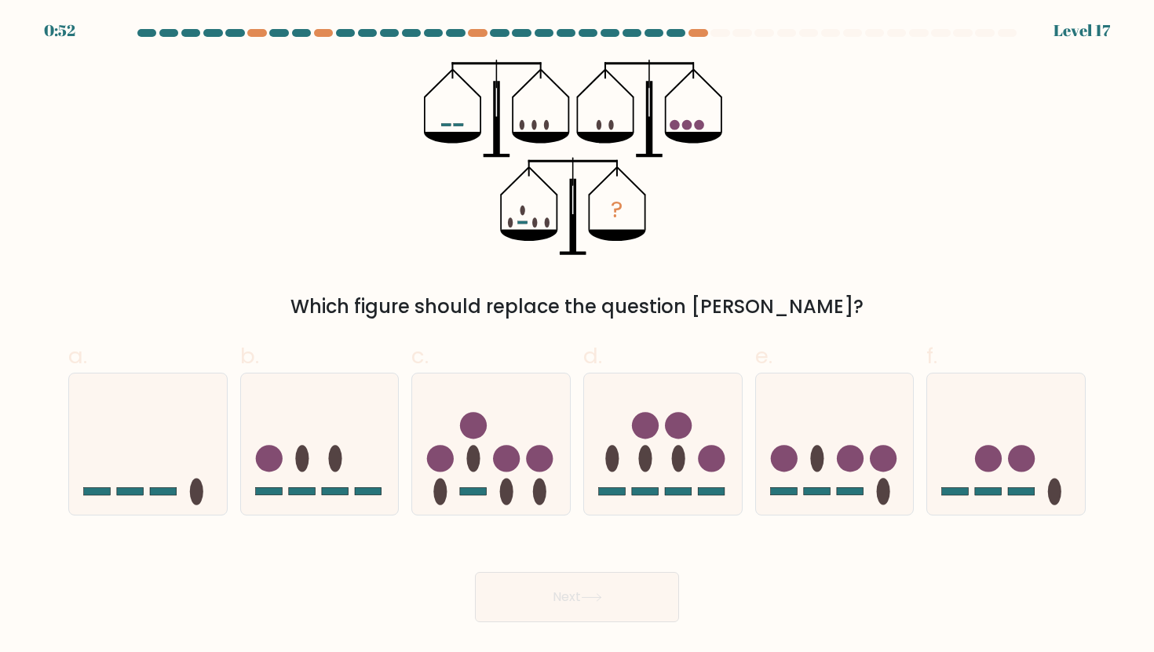
click at [627, 587] on button "Next" at bounding box center [577, 597] width 204 height 50
click at [706, 259] on div "? Which figure should replace the question mark?" at bounding box center [577, 190] width 1036 height 261
click at [822, 449] on icon at bounding box center [835, 444] width 158 height 130
click at [578, 337] on input "e." at bounding box center [577, 332] width 1 height 10
radio input "true"
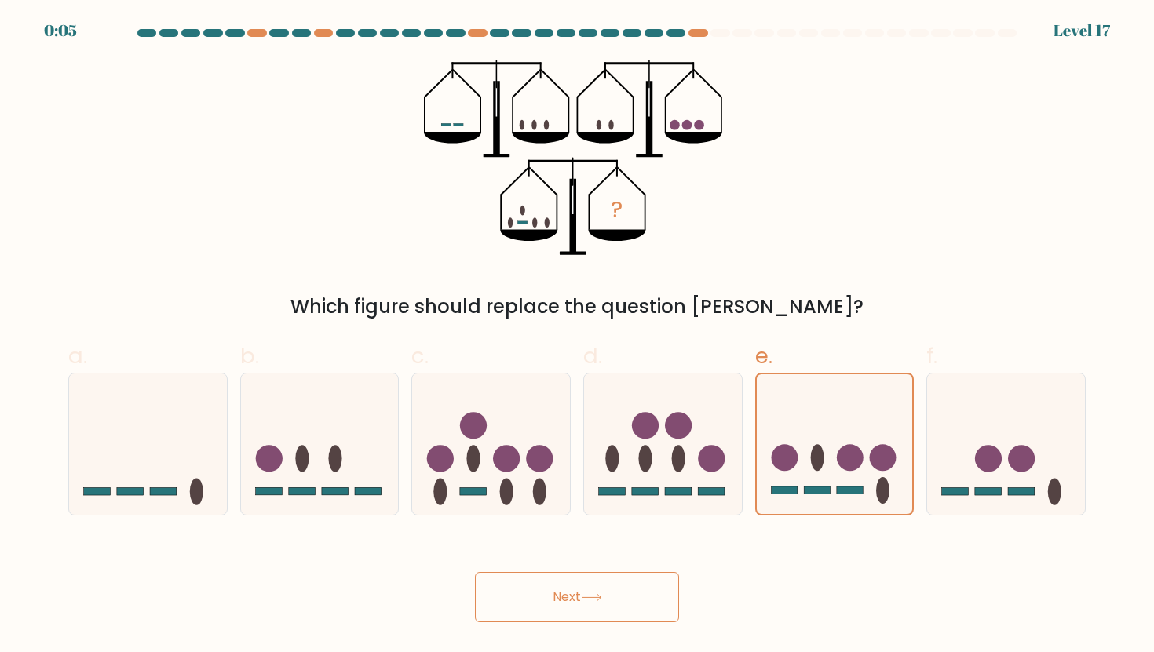
click at [616, 578] on button "Next" at bounding box center [577, 597] width 204 height 50
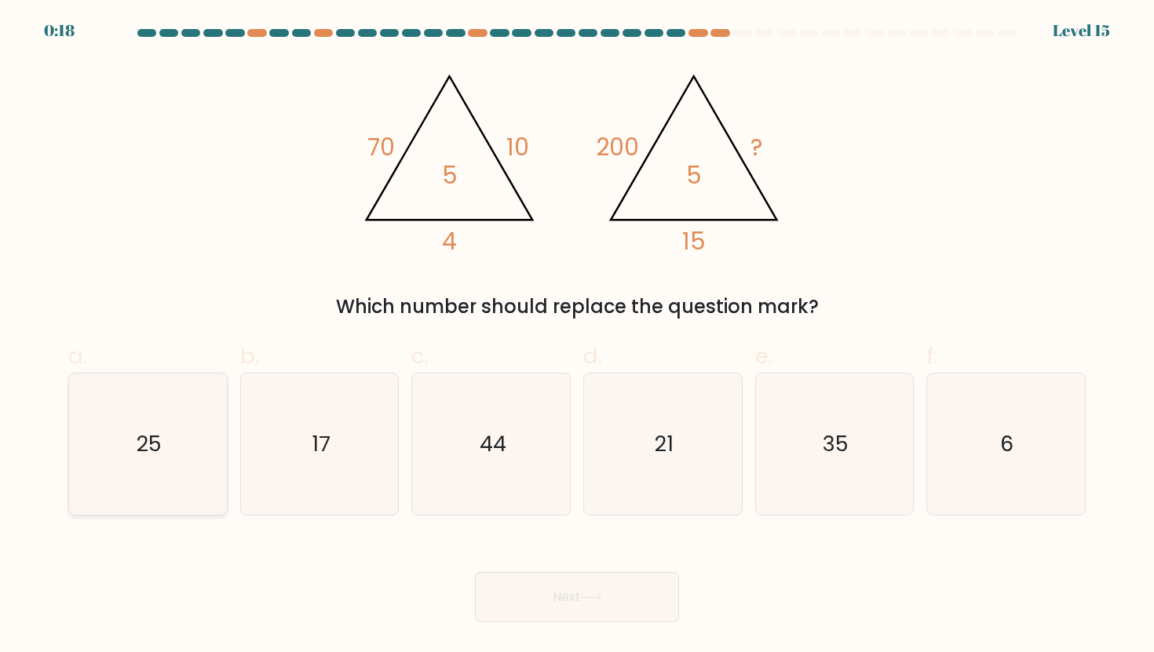
click at [162, 478] on icon "25" at bounding box center [147, 444] width 141 height 141
click at [577, 337] on input "a. 25" at bounding box center [577, 332] width 1 height 10
radio input "true"
click at [553, 583] on button "Next" at bounding box center [577, 597] width 204 height 50
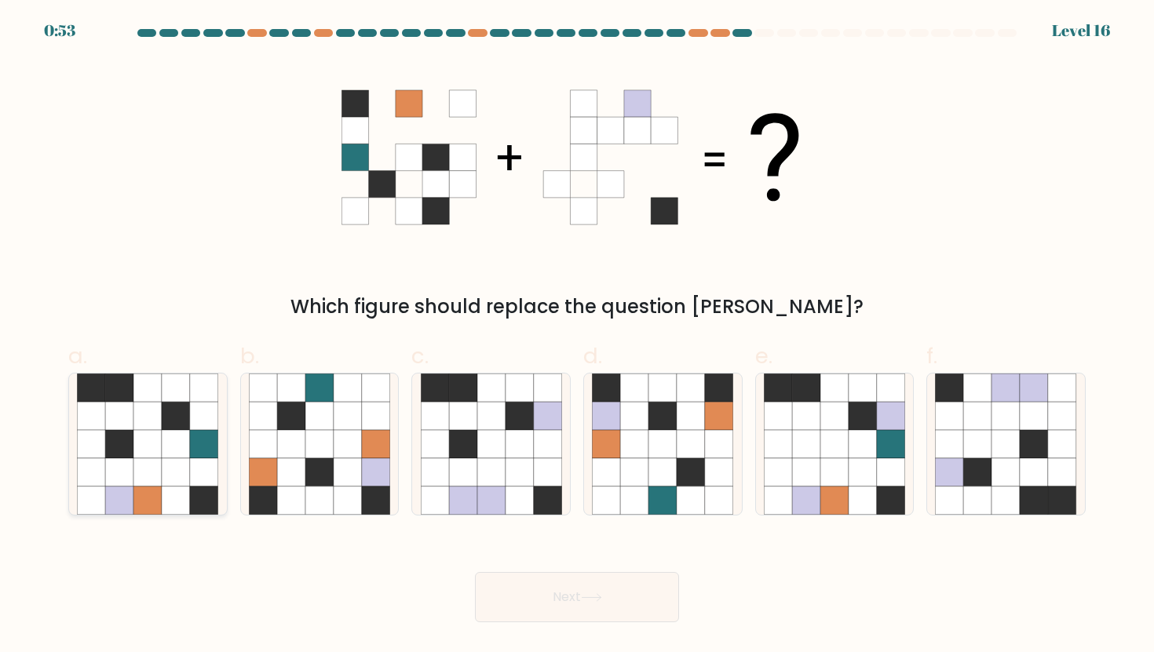
click at [166, 476] on icon at bounding box center [176, 472] width 28 height 28
click at [577, 337] on input "a." at bounding box center [577, 332] width 1 height 10
radio input "true"
click at [544, 601] on button "Next" at bounding box center [577, 597] width 204 height 50
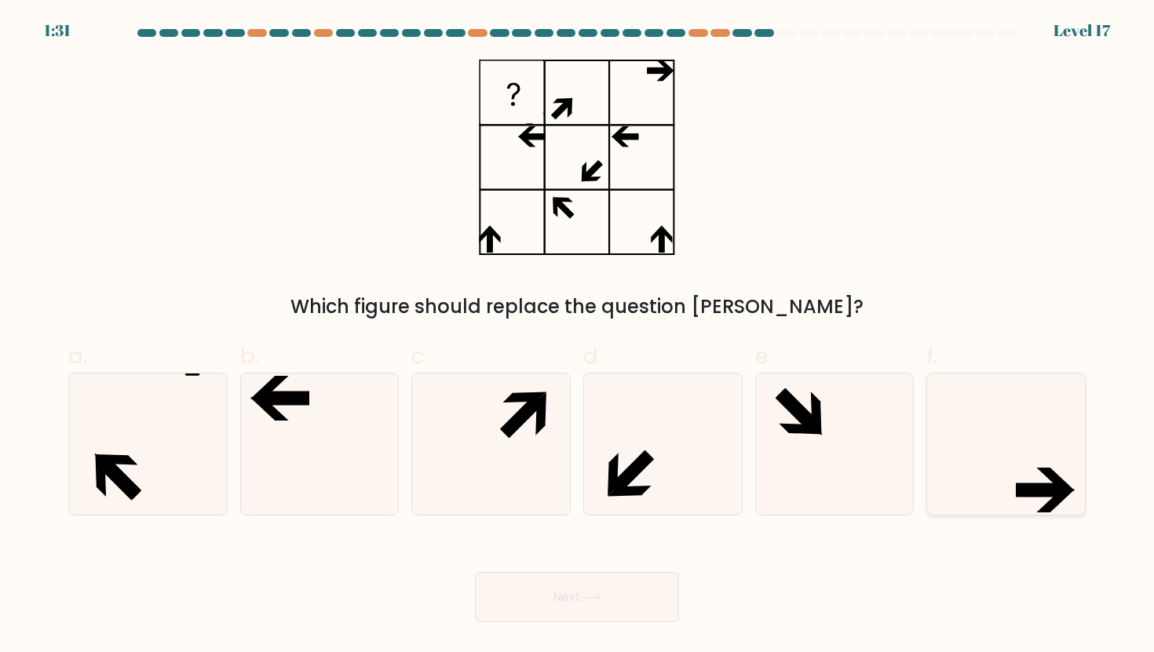
click at [981, 441] on icon at bounding box center [1005, 444] width 141 height 141
click at [578, 337] on input "f." at bounding box center [577, 332] width 1 height 10
radio input "true"
click at [579, 600] on button "Next" at bounding box center [577, 597] width 204 height 50
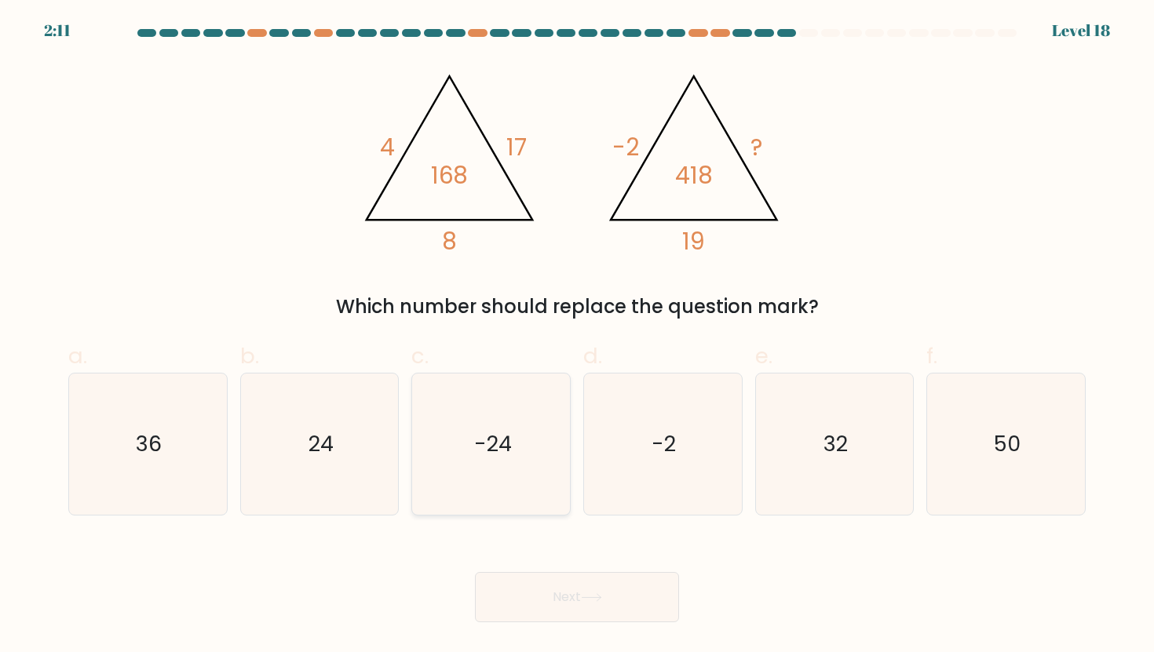
click at [462, 440] on icon "-24" at bounding box center [491, 444] width 141 height 141
click at [577, 337] on input "c. -24" at bounding box center [577, 332] width 1 height 10
radio input "true"
click at [904, 278] on div "@import url('https://fonts.googleapis.com/css?family=Abril+Fatface:400,100,100i…" at bounding box center [577, 190] width 1036 height 261
click at [385, 458] on icon "24" at bounding box center [319, 444] width 141 height 141
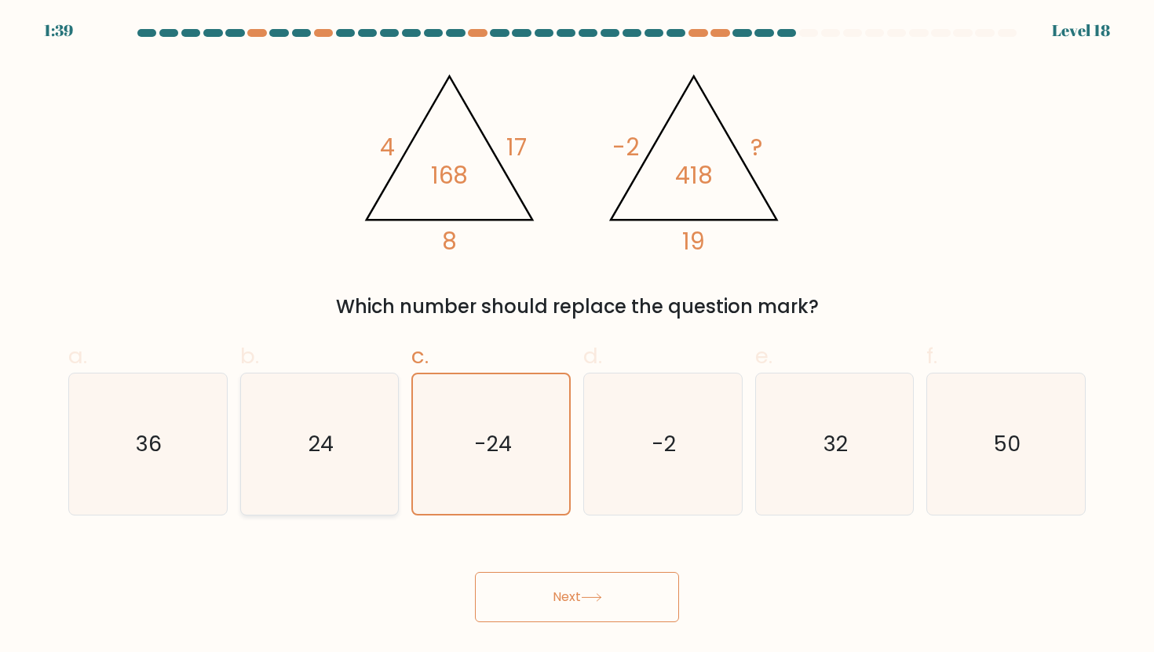
click at [577, 337] on input "b. 24" at bounding box center [577, 332] width 1 height 10
radio input "true"
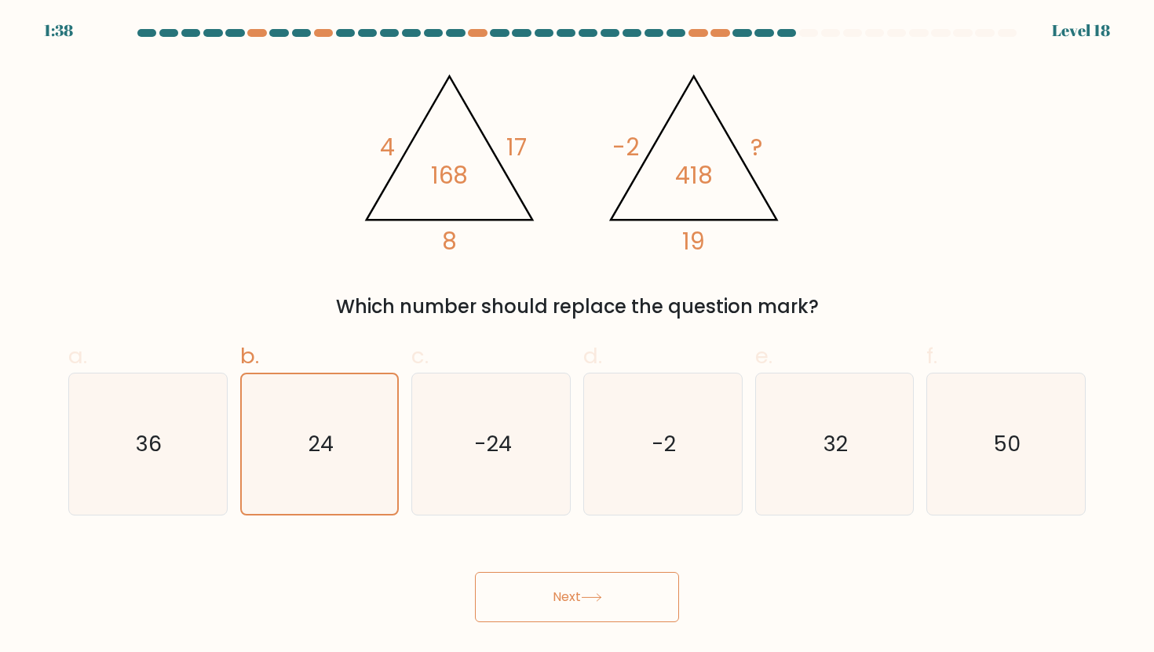
click at [606, 605] on button "Next" at bounding box center [577, 597] width 204 height 50
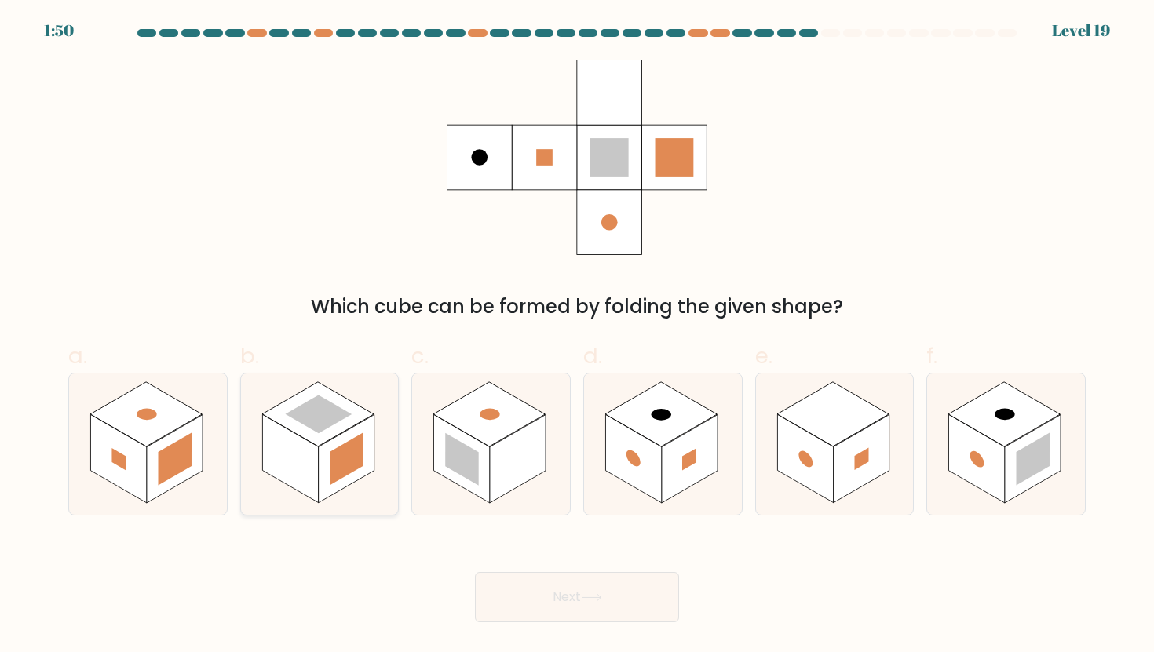
click at [279, 456] on rect at bounding box center [290, 458] width 56 height 89
click at [577, 337] on input "b." at bounding box center [577, 332] width 1 height 10
radio input "true"
click at [522, 578] on button "Next" at bounding box center [577, 597] width 204 height 50
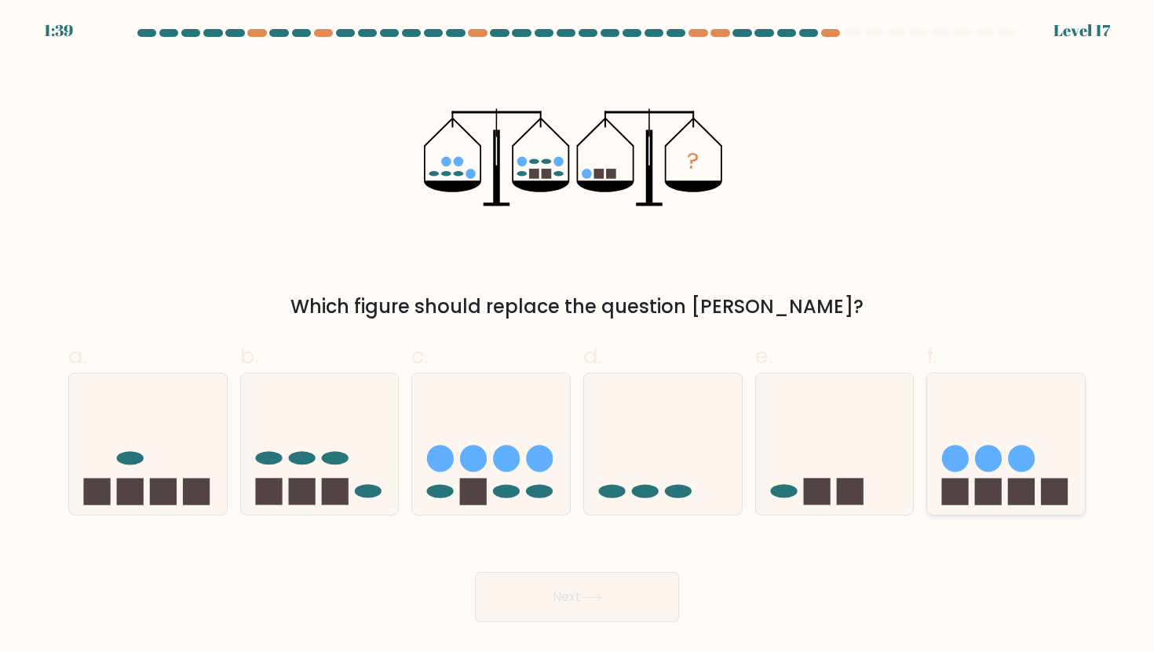
click at [969, 451] on icon at bounding box center [1006, 444] width 158 height 130
click at [578, 337] on input "f." at bounding box center [577, 332] width 1 height 10
radio input "true"
click at [602, 601] on icon at bounding box center [591, 597] width 21 height 9
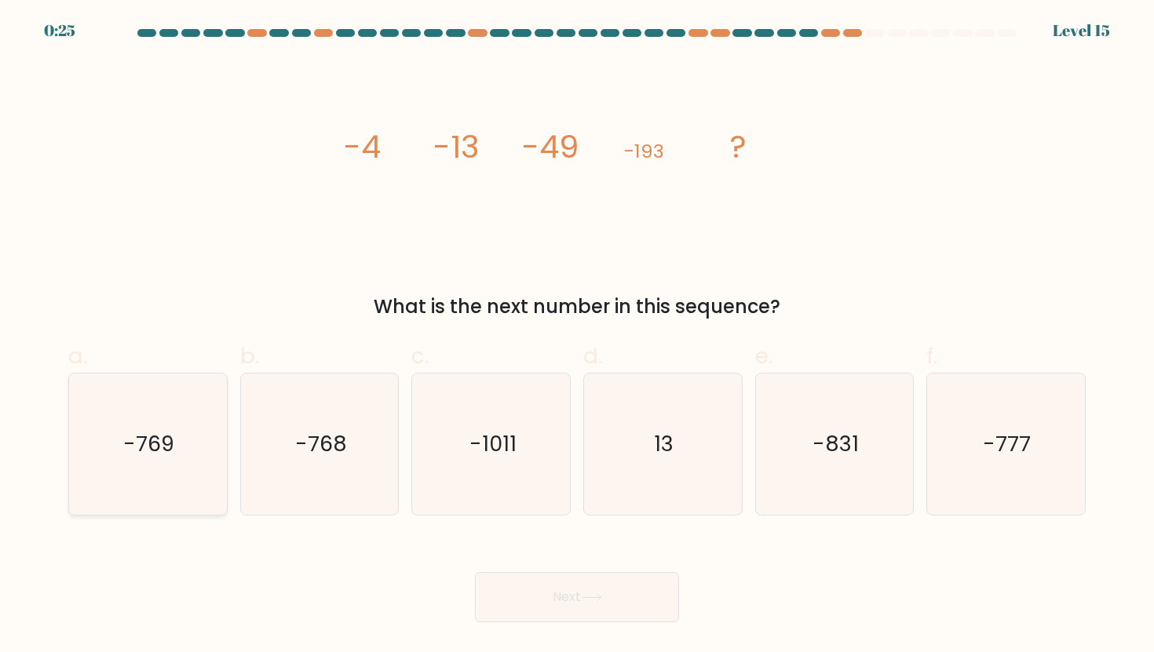
click at [184, 455] on icon "-769" at bounding box center [147, 444] width 141 height 141
click at [577, 337] on input "a. -769" at bounding box center [577, 332] width 1 height 10
radio input "true"
click at [602, 597] on icon at bounding box center [591, 597] width 21 height 9
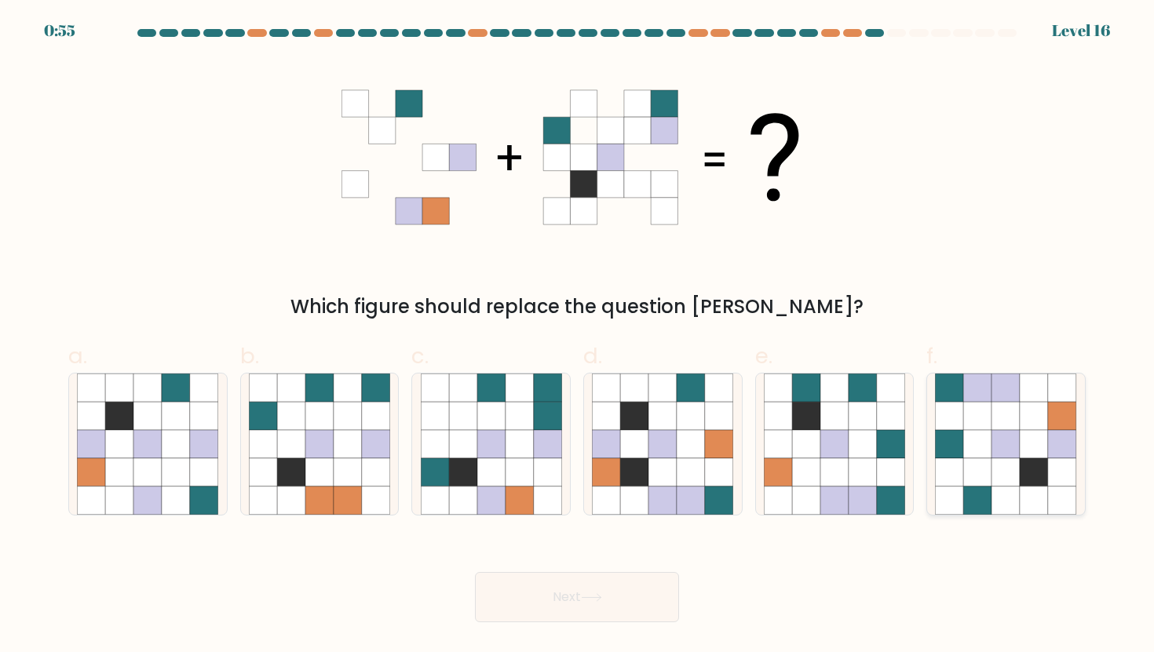
click at [1037, 501] on icon at bounding box center [1034, 501] width 28 height 28
click at [578, 337] on input "f." at bounding box center [577, 332] width 1 height 10
radio input "true"
click at [497, 600] on button "Next" at bounding box center [577, 597] width 204 height 50
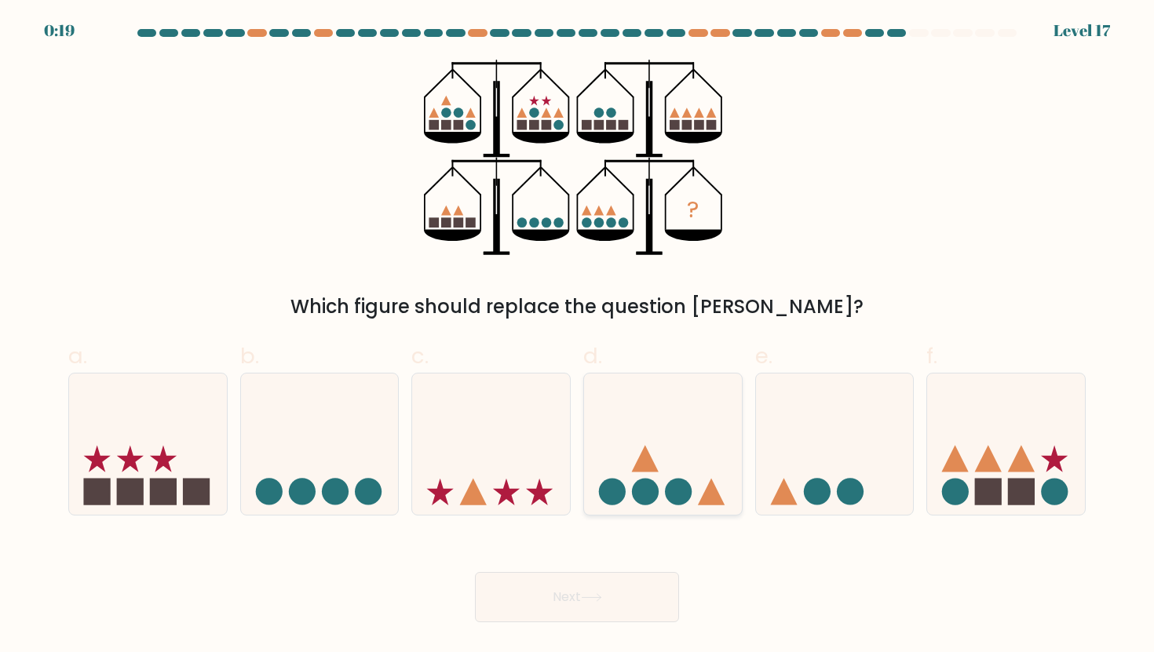
click at [655, 480] on icon at bounding box center [663, 444] width 158 height 130
click at [578, 337] on input "d." at bounding box center [577, 332] width 1 height 10
radio input "true"
click at [601, 588] on button "Next" at bounding box center [577, 597] width 204 height 50
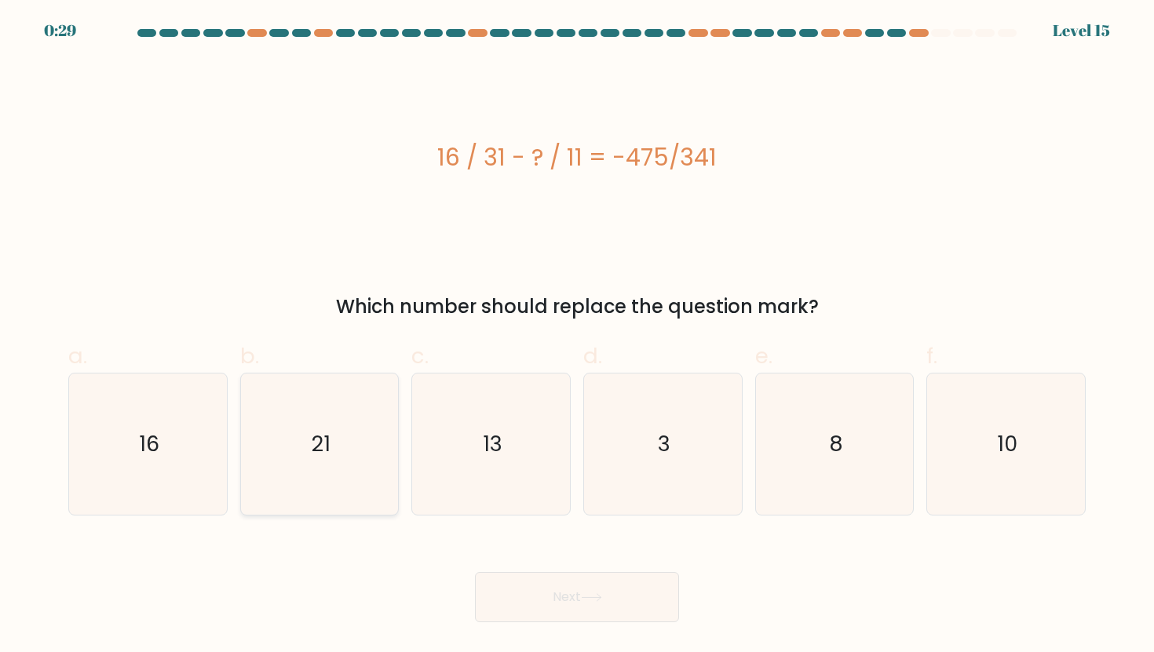
click at [349, 462] on icon "21" at bounding box center [319, 444] width 141 height 141
click at [577, 337] on input "b. 21" at bounding box center [577, 332] width 1 height 10
radio input "true"
click at [560, 597] on button "Next" at bounding box center [577, 597] width 204 height 50
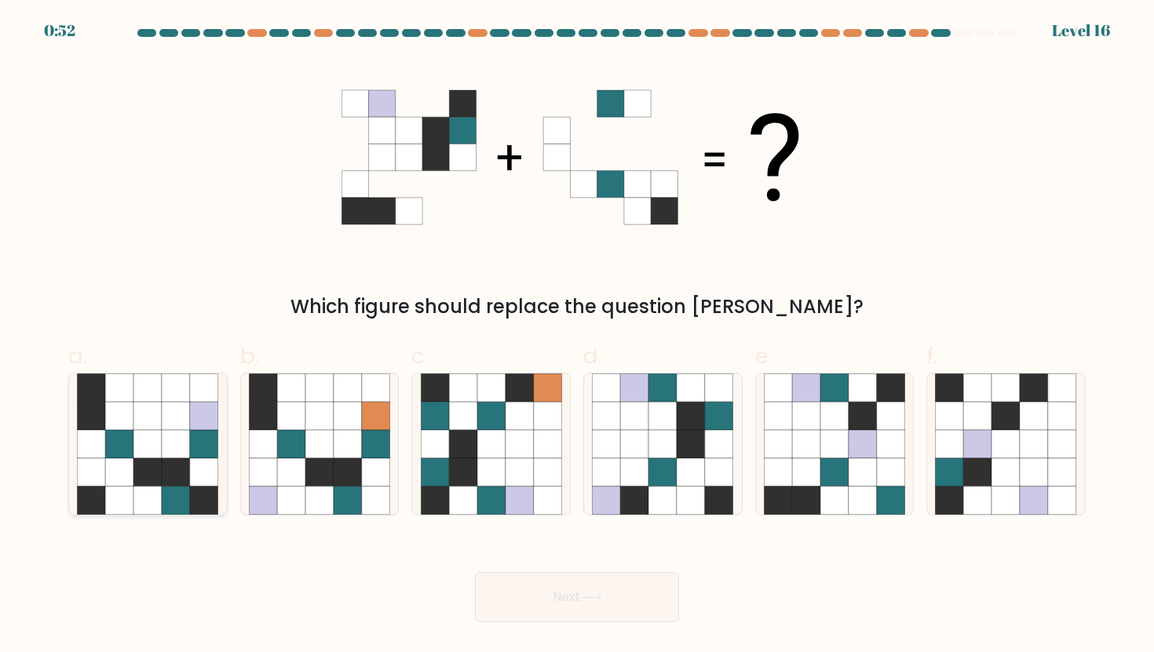
click at [169, 468] on icon at bounding box center [176, 472] width 28 height 28
click at [577, 337] on input "a." at bounding box center [577, 332] width 1 height 10
radio input "true"
click at [505, 593] on button "Next" at bounding box center [577, 597] width 204 height 50
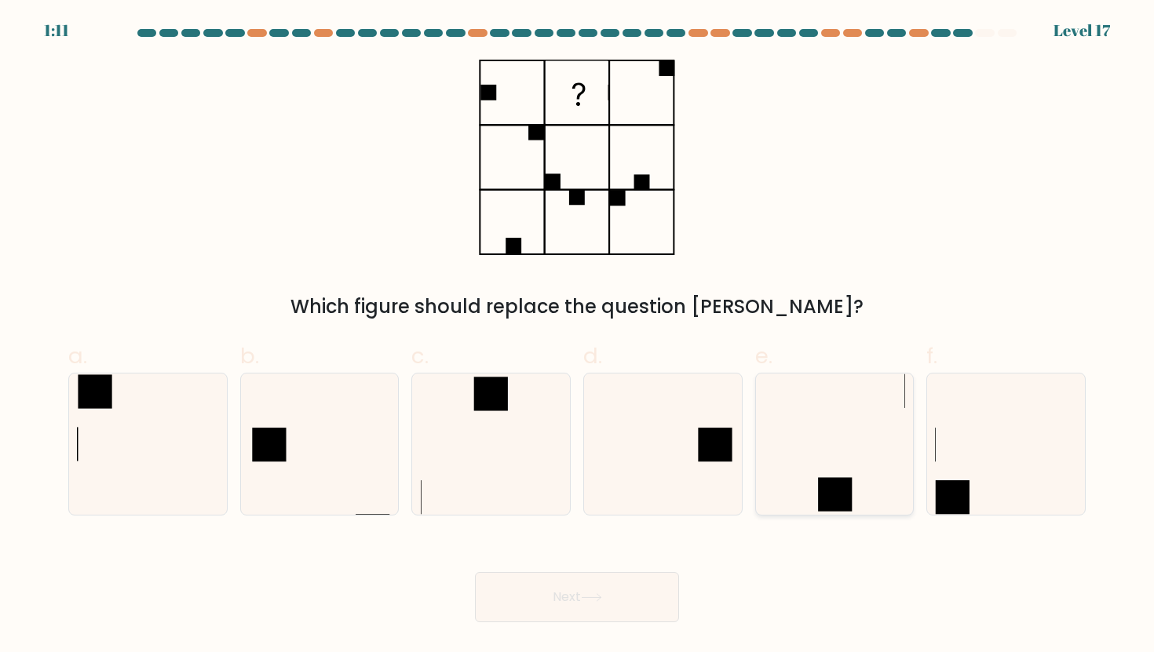
click at [827, 483] on rect at bounding box center [835, 494] width 34 height 34
click at [578, 337] on input "e." at bounding box center [577, 332] width 1 height 10
radio input "true"
click at [632, 626] on body "1:10 Level 17" at bounding box center [577, 326] width 1154 height 652
click at [628, 612] on button "Next" at bounding box center [577, 597] width 204 height 50
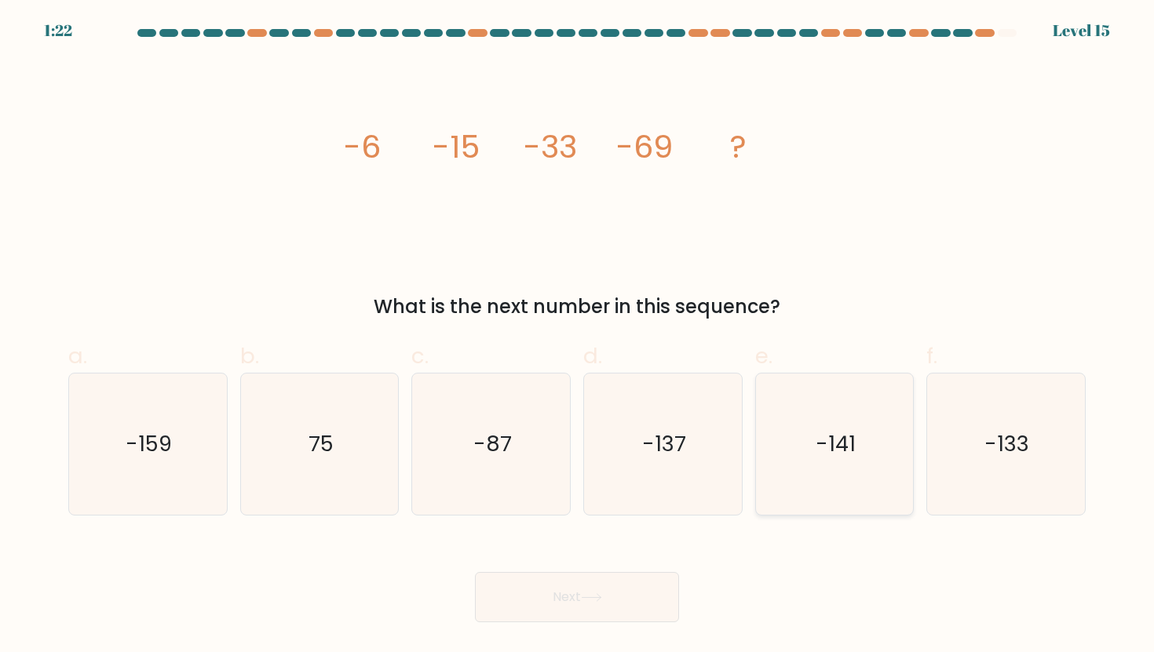
click at [792, 466] on icon "-141" at bounding box center [834, 444] width 141 height 141
click at [578, 337] on input "e. -141" at bounding box center [577, 332] width 1 height 10
radio input "true"
click at [642, 589] on button "Next" at bounding box center [577, 597] width 204 height 50
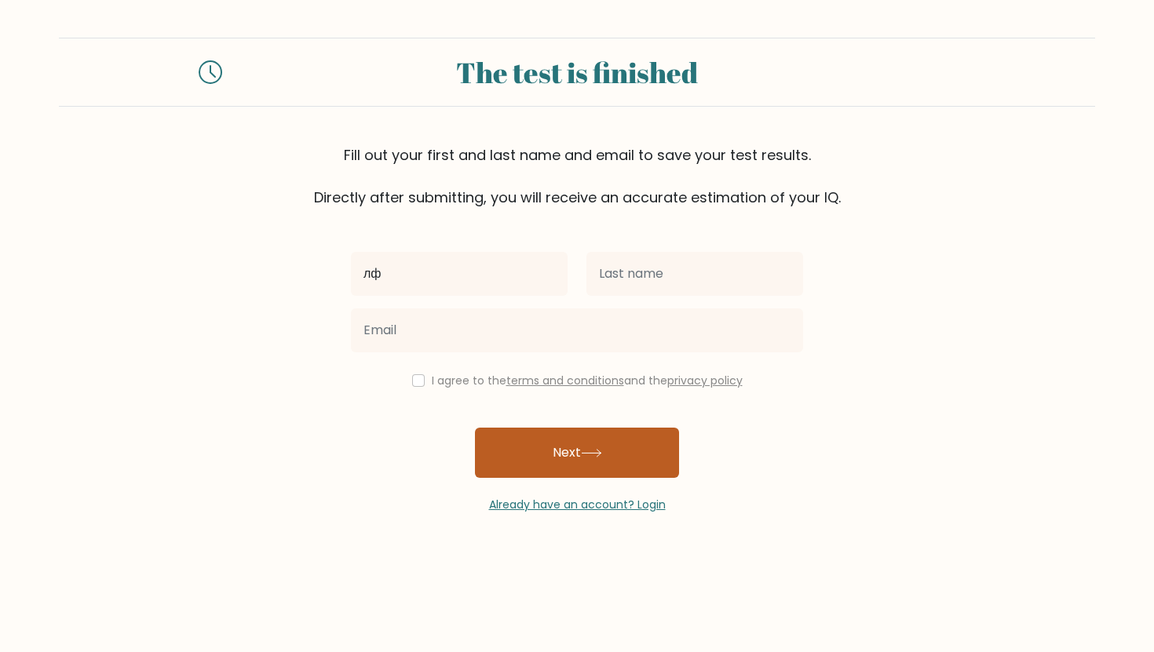
type input "л"
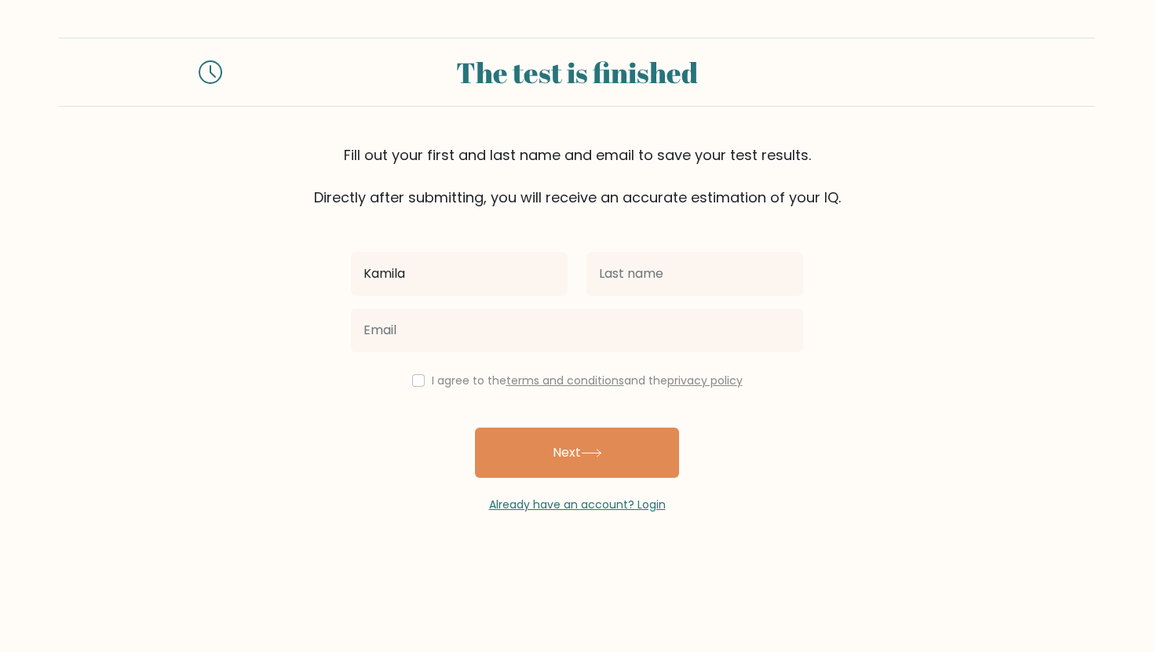
type input "Kamila"
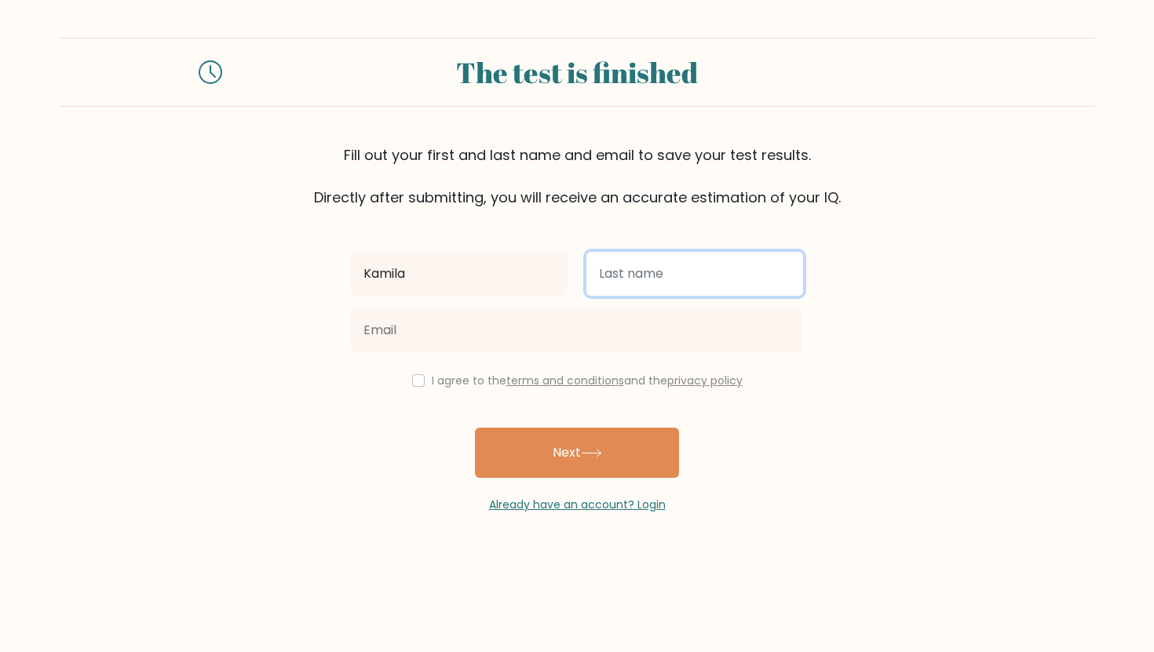
click at [708, 285] on input "text" at bounding box center [694, 274] width 217 height 44
drag, startPoint x: 669, startPoint y: 270, endPoint x: 628, endPoint y: 268, distance: 40.8
click at [628, 268] on input "Gainulina" at bounding box center [694, 274] width 217 height 44
type input "Gain"
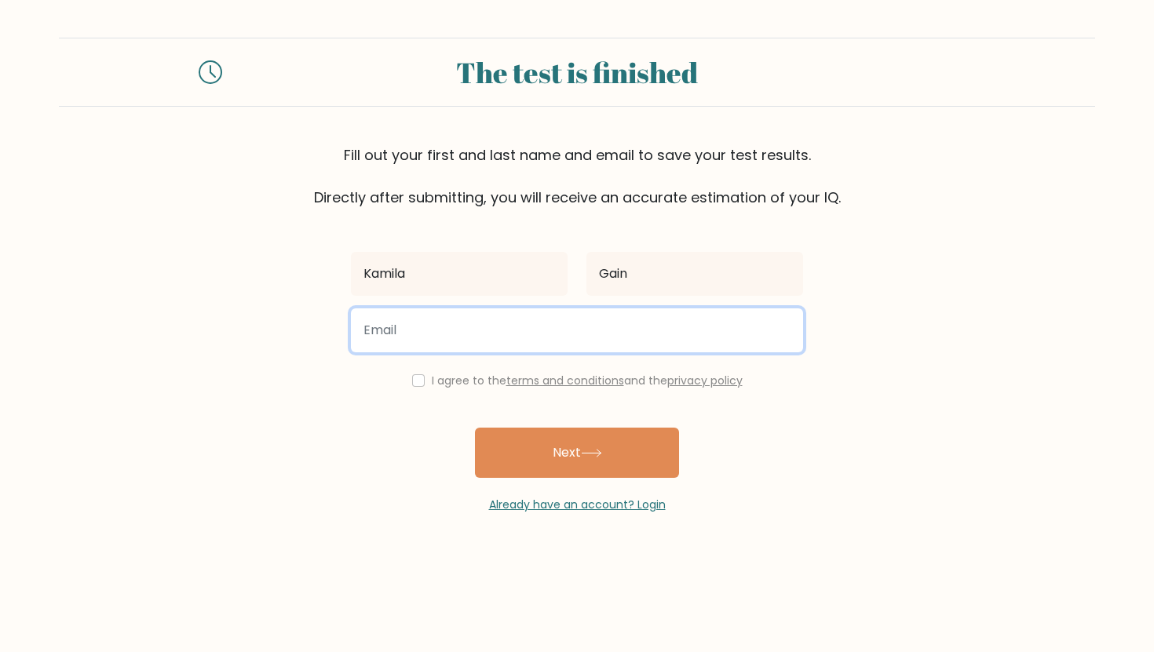
click at [597, 318] on input "email" at bounding box center [577, 330] width 452 height 44
type input "gkworkmail@gmail.com"
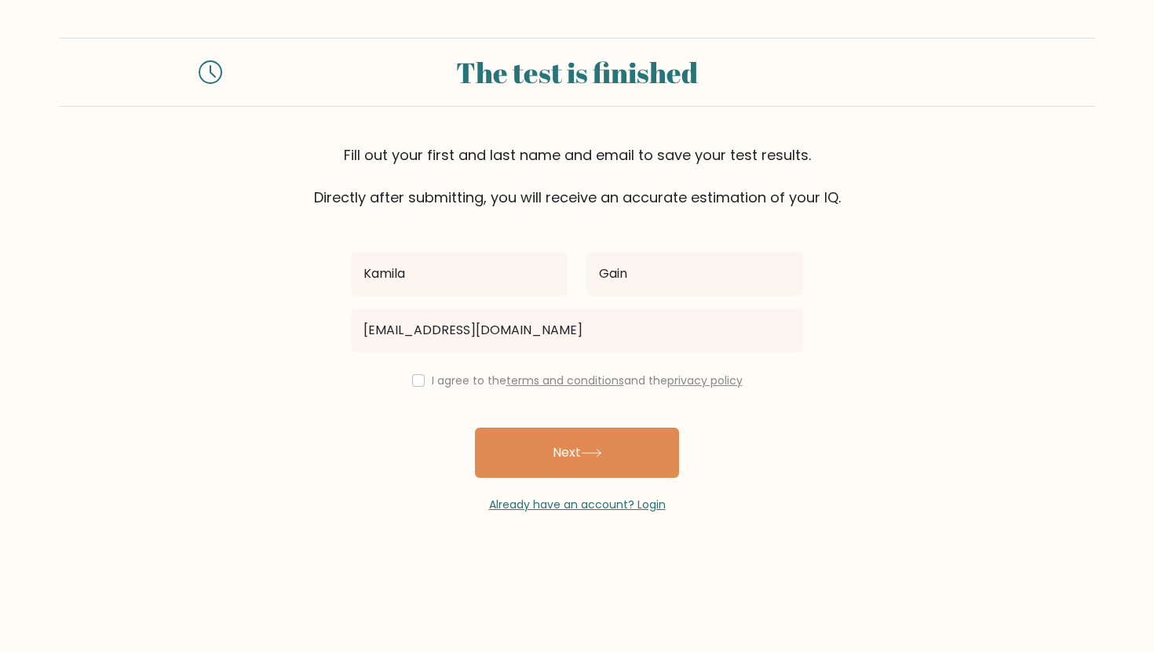
click at [560, 382] on link "terms and conditions" at bounding box center [565, 381] width 118 height 16
click at [420, 379] on div "I agree to the terms and conditions and the privacy policy" at bounding box center [576, 380] width 471 height 19
click at [415, 385] on input "checkbox" at bounding box center [418, 380] width 13 height 13
checkbox input "true"
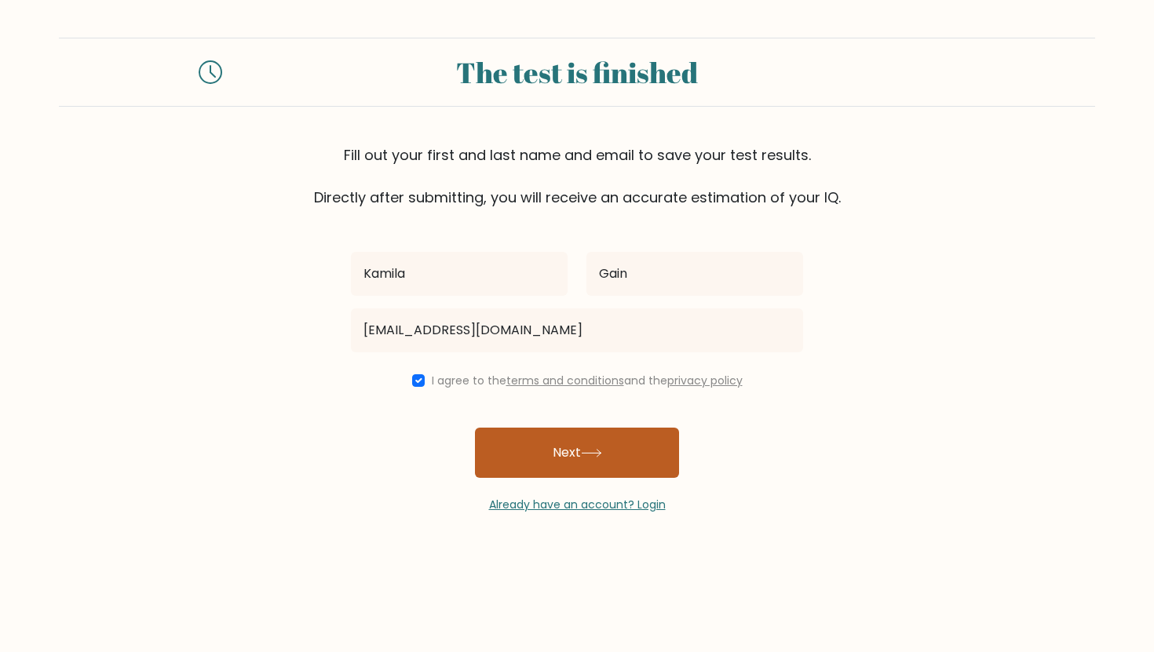
click at [522, 451] on button "Next" at bounding box center [577, 453] width 204 height 50
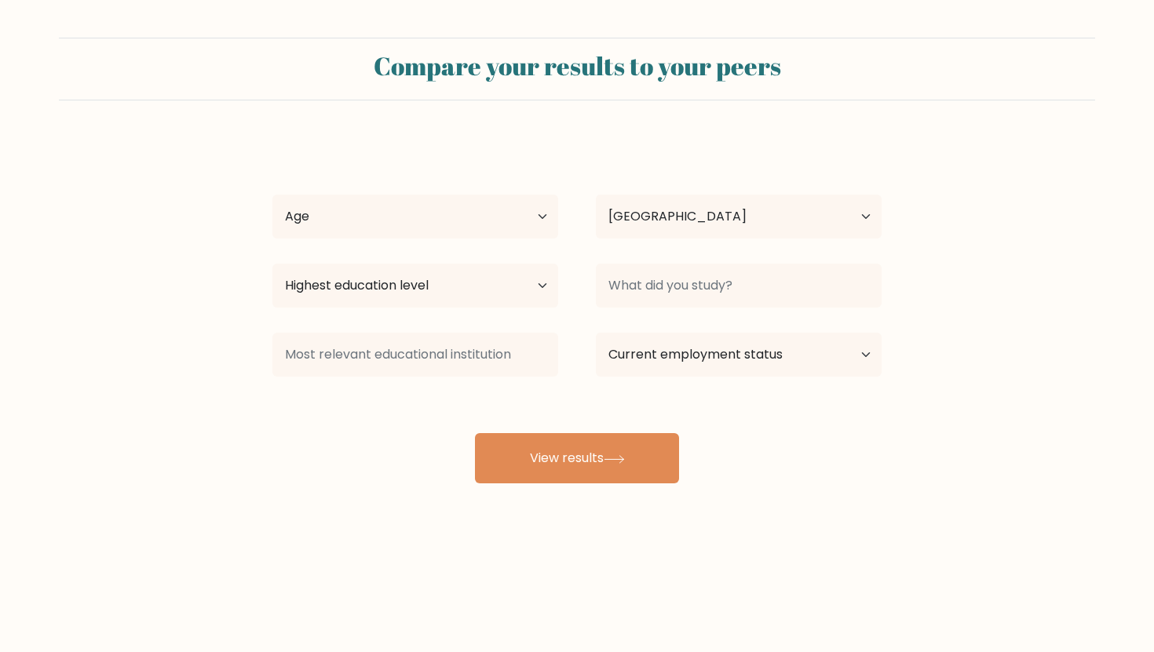
select select "DE"
click at [528, 206] on select "Age Under [DEMOGRAPHIC_DATA] [DEMOGRAPHIC_DATA] [DEMOGRAPHIC_DATA] [DEMOGRAPHIC…" at bounding box center [415, 217] width 286 height 44
click at [272, 195] on select "Age Under [DEMOGRAPHIC_DATA] [DEMOGRAPHIC_DATA] [DEMOGRAPHIC_DATA] [DEMOGRAPHIC…" at bounding box center [415, 217] width 286 height 44
click at [484, 208] on select "Age Under 18 years old 18-24 years old 25-34 years old 35-44 years old 45-54 ye…" at bounding box center [415, 217] width 286 height 44
select select "25_34"
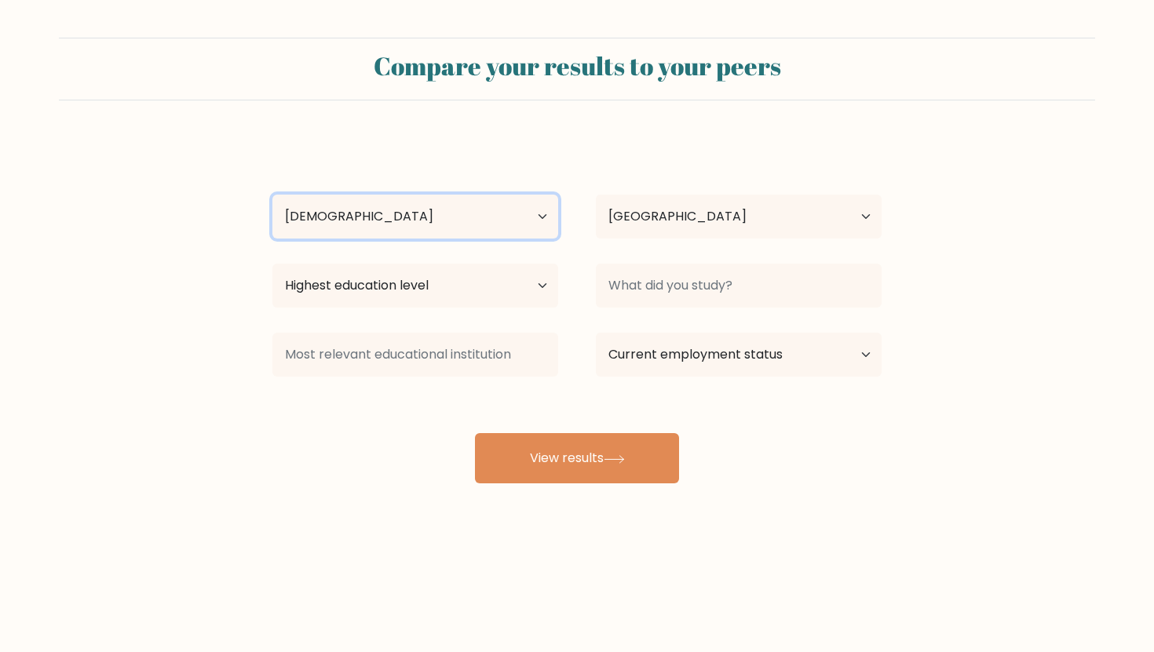
click at [272, 195] on select "Age Under 18 years old 18-24 years old 25-34 years old 35-44 years old 45-54 ye…" at bounding box center [415, 217] width 286 height 44
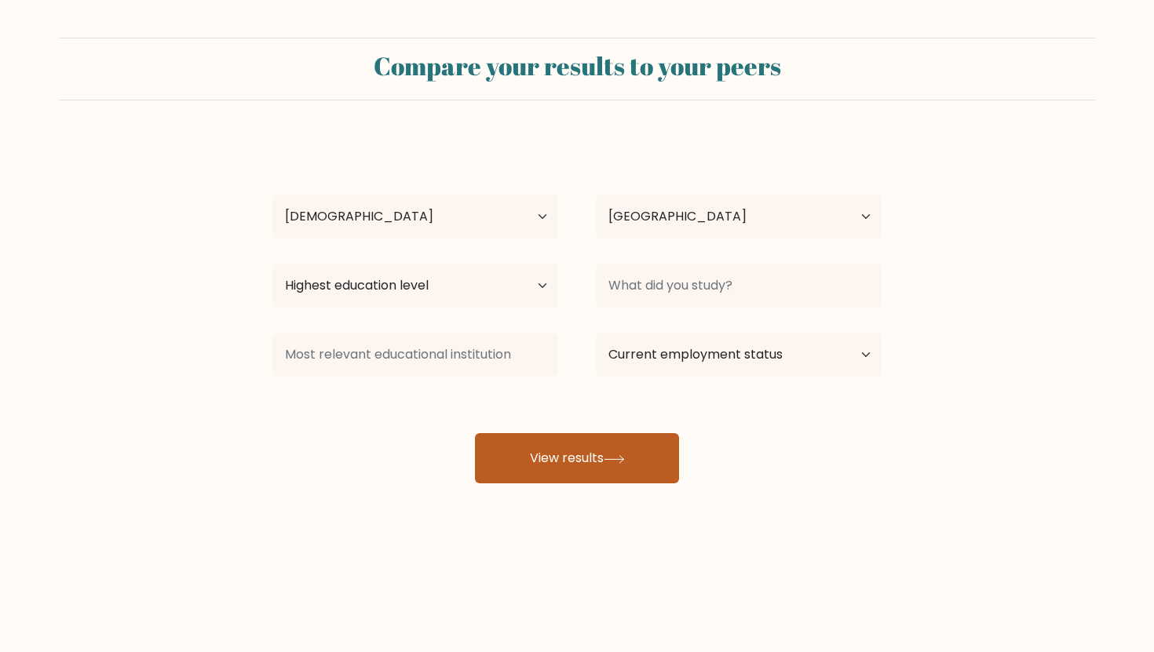
click at [557, 459] on button "View results" at bounding box center [577, 458] width 204 height 50
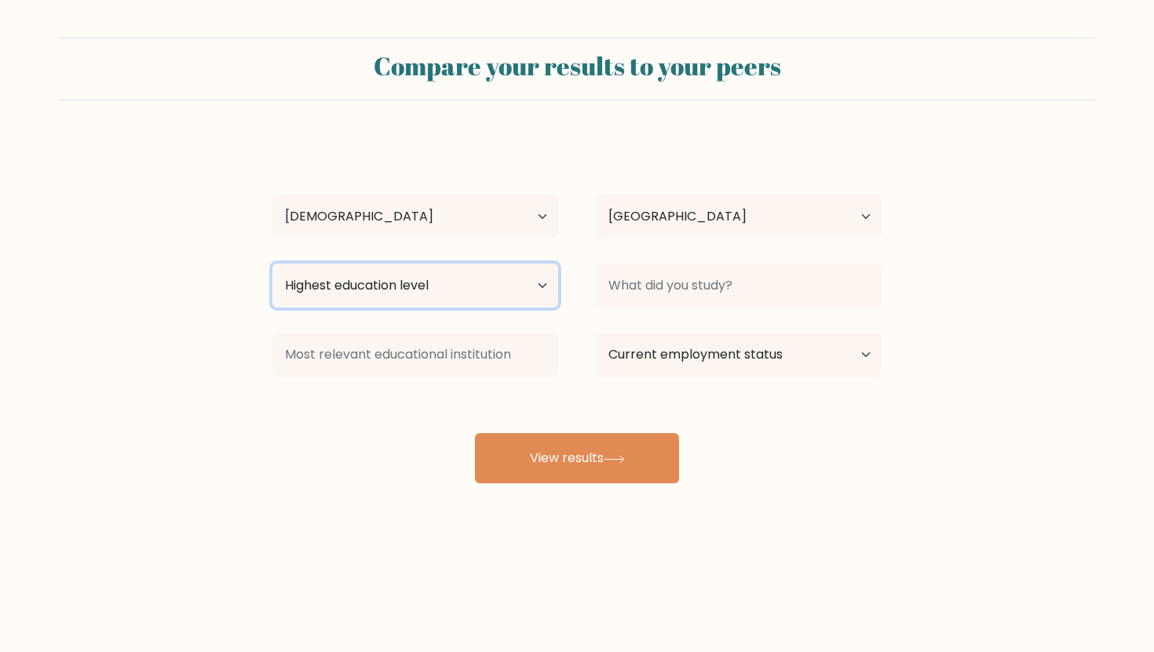
click at [464, 290] on select "Highest education level No schooling Primary Lower Secondary Upper Secondary Oc…" at bounding box center [415, 286] width 286 height 44
select select "upper_secondary"
click at [272, 264] on select "Highest education level No schooling Primary Lower Secondary Upper Secondary Oc…" at bounding box center [415, 286] width 286 height 44
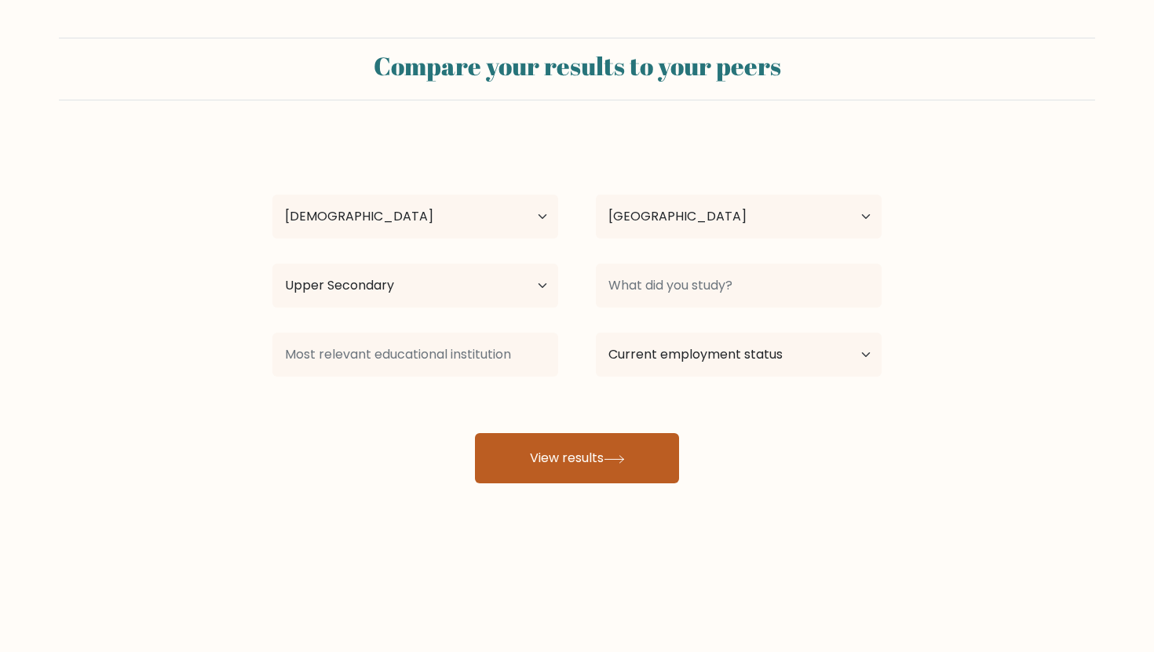
click at [554, 469] on button "View results" at bounding box center [577, 458] width 204 height 50
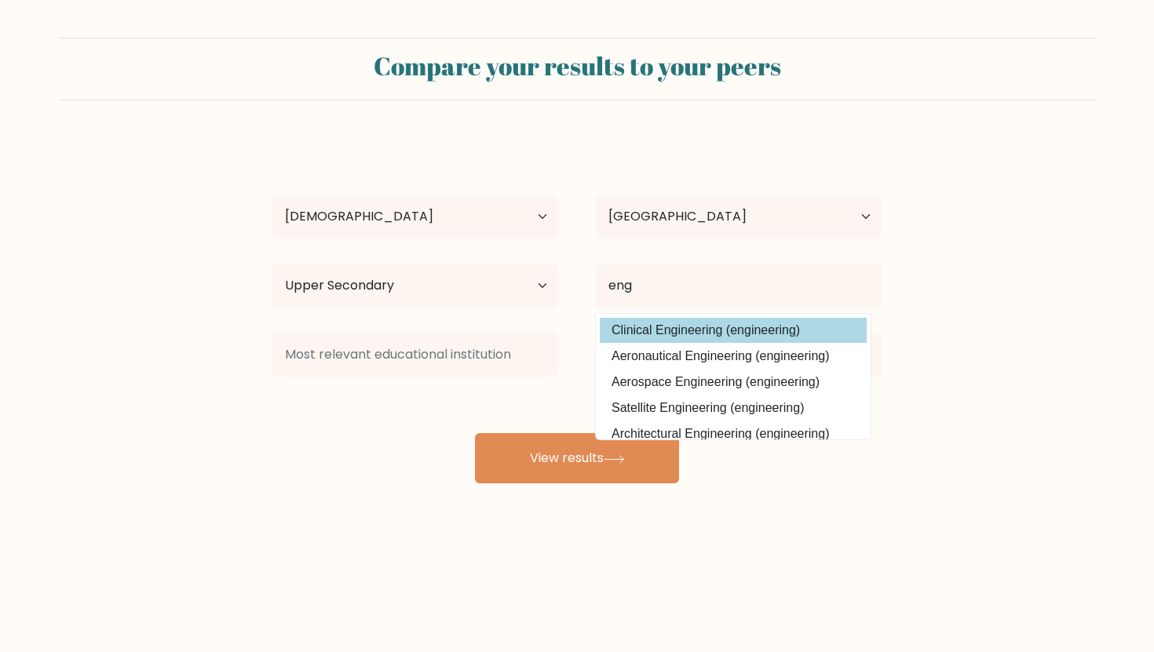
click at [659, 333] on option "Clinical Engineering (engineering)" at bounding box center [733, 330] width 267 height 25
type input "Clinical Engineering"
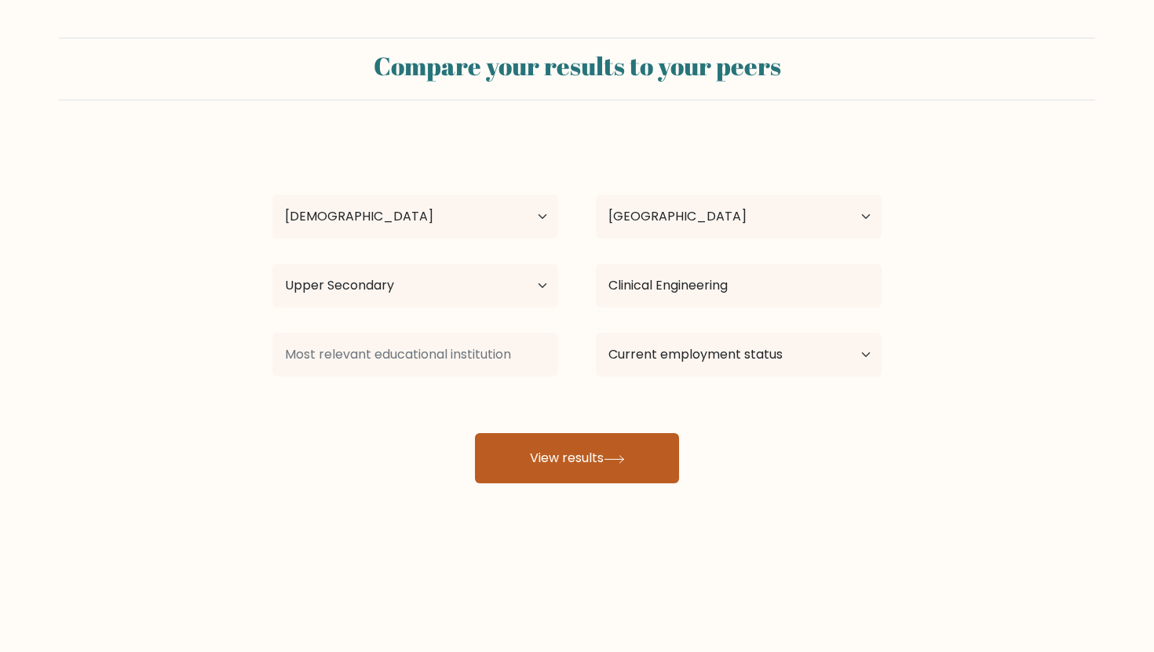
click at [559, 484] on button "View results" at bounding box center [577, 458] width 204 height 50
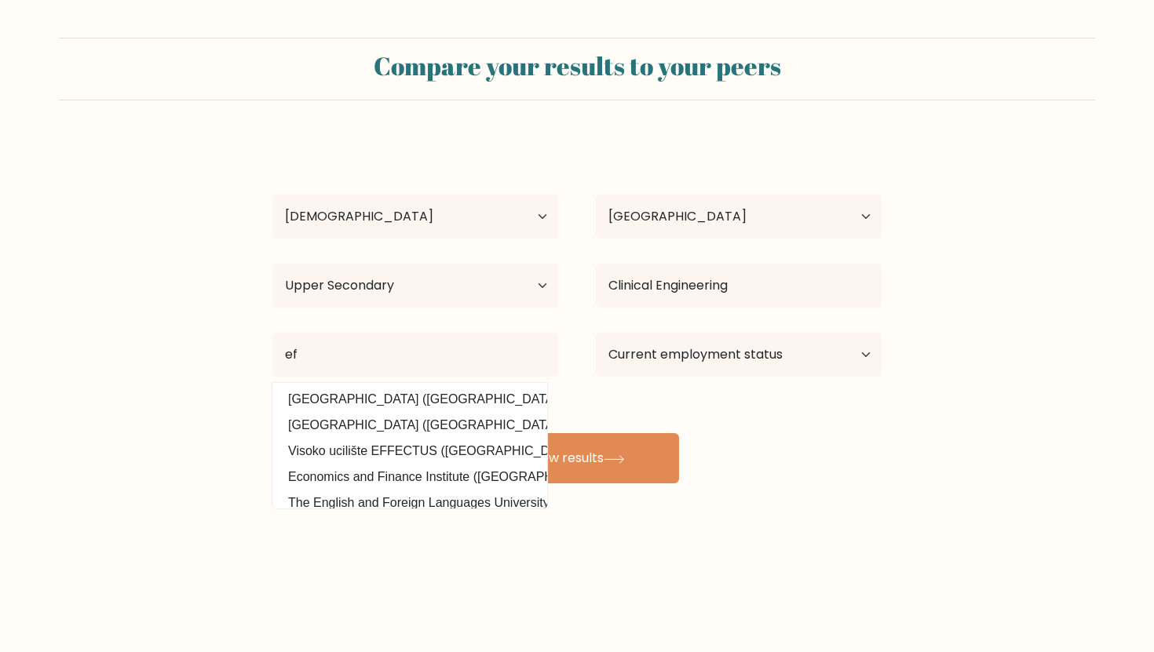
drag, startPoint x: 476, startPoint y: 405, endPoint x: 485, endPoint y: 410, distance: 10.5
click at [476, 406] on option "Universitas Efarina (Indonesia)" at bounding box center [409, 399] width 267 height 25
type input "[GEOGRAPHIC_DATA]"
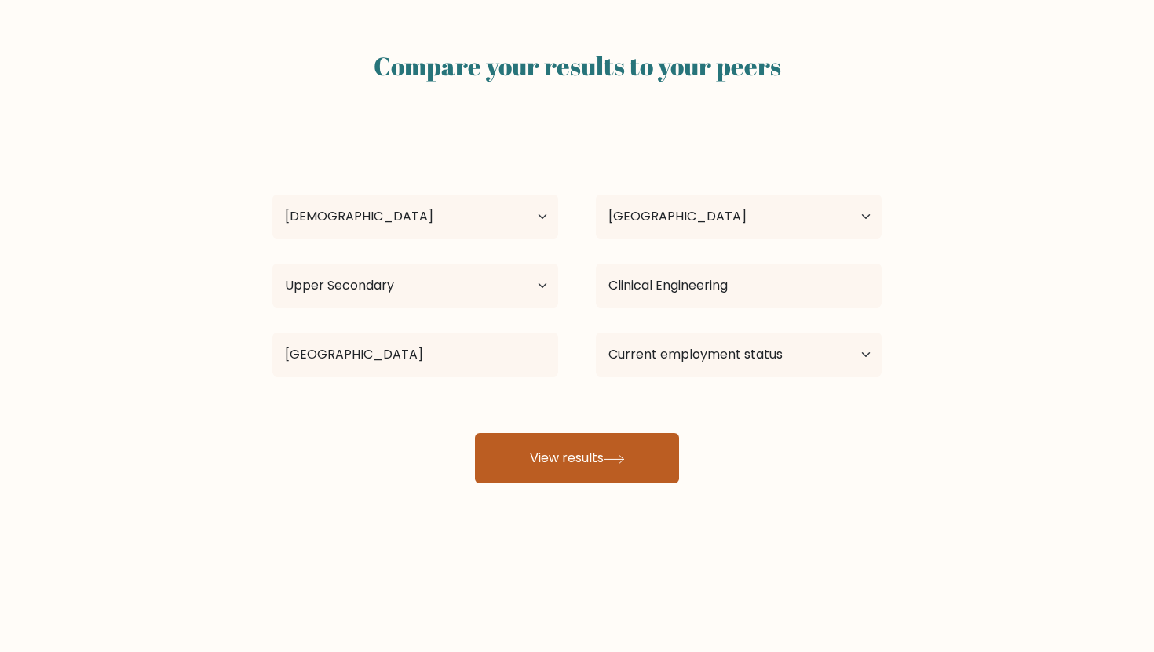
click at [609, 463] on icon at bounding box center [614, 459] width 21 height 9
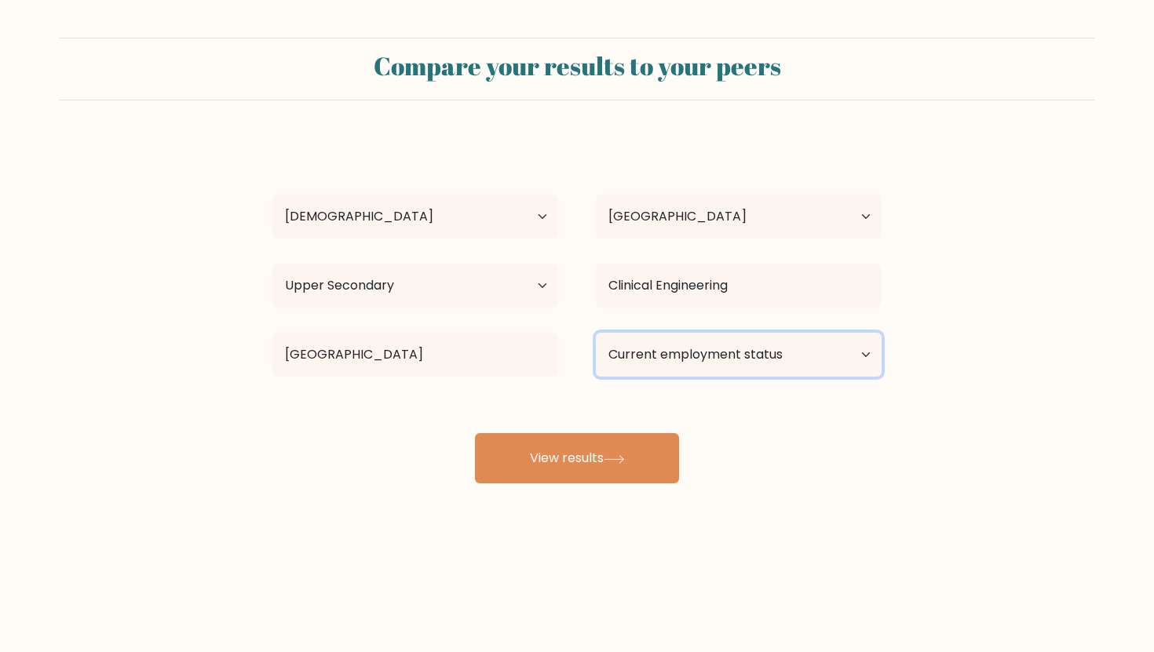
click at [658, 366] on select "Current employment status Employed Student Retired Other / prefer not to answer" at bounding box center [739, 355] width 286 height 44
click at [596, 333] on select "Current employment status Employed Student Retired Other / prefer not to answer" at bounding box center [739, 355] width 286 height 44
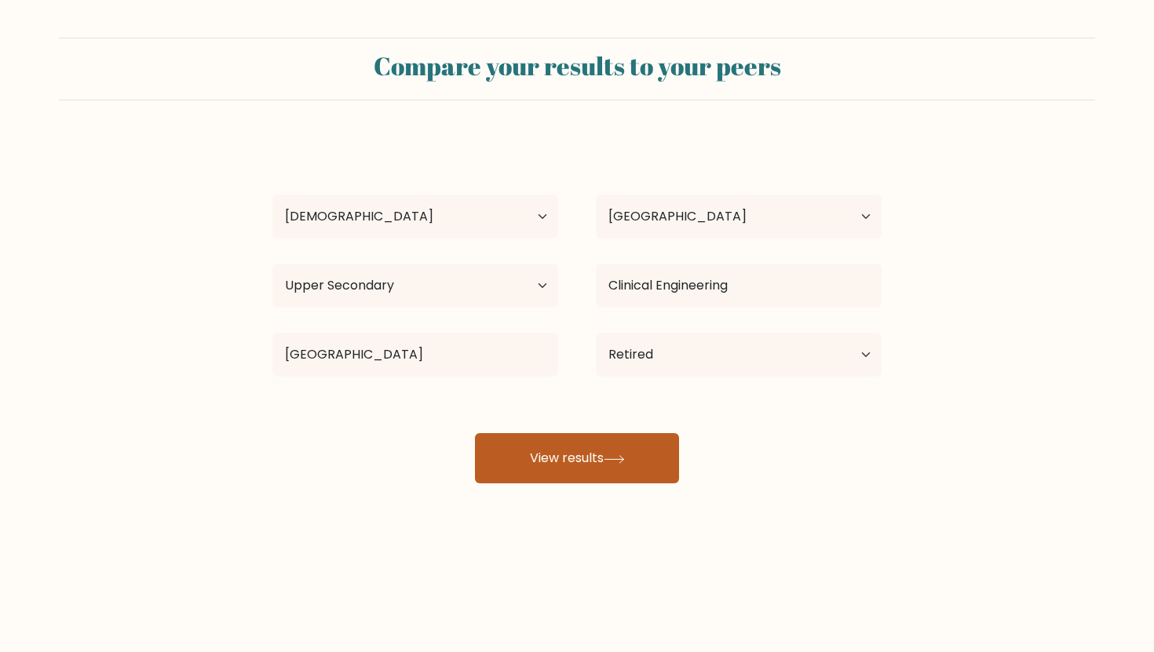
click at [598, 462] on div "Kamila Gain Age Under 18 years old 18-24 years old 25-34 years old 35-44 years …" at bounding box center [577, 310] width 628 height 345
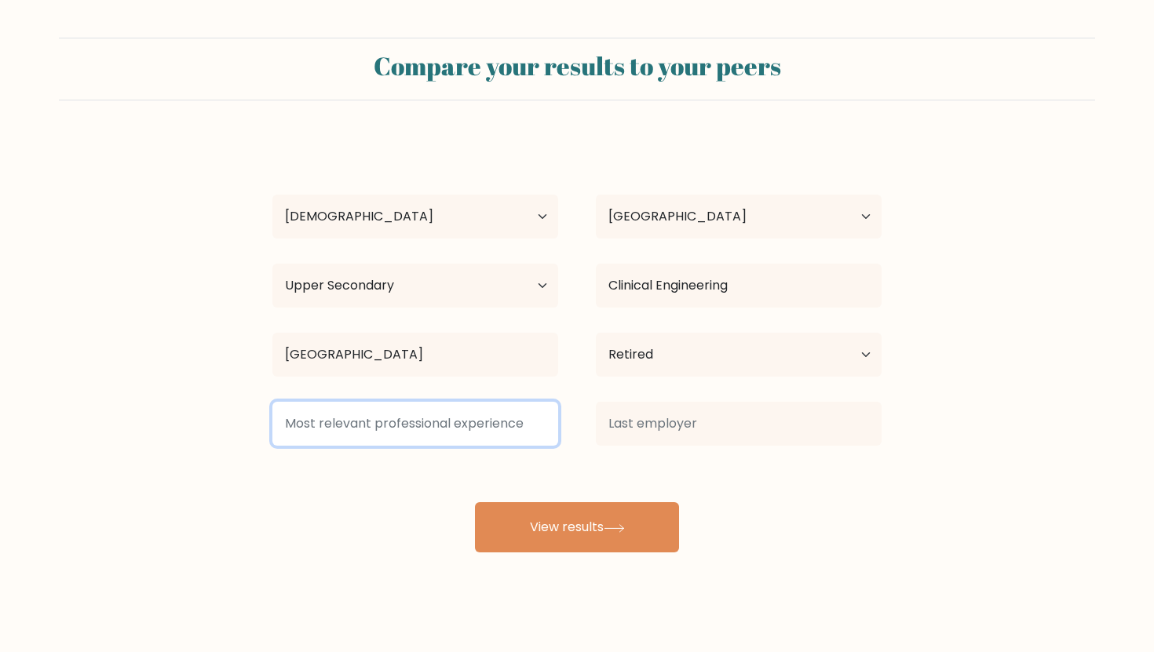
click at [432, 434] on input at bounding box center [415, 424] width 286 height 44
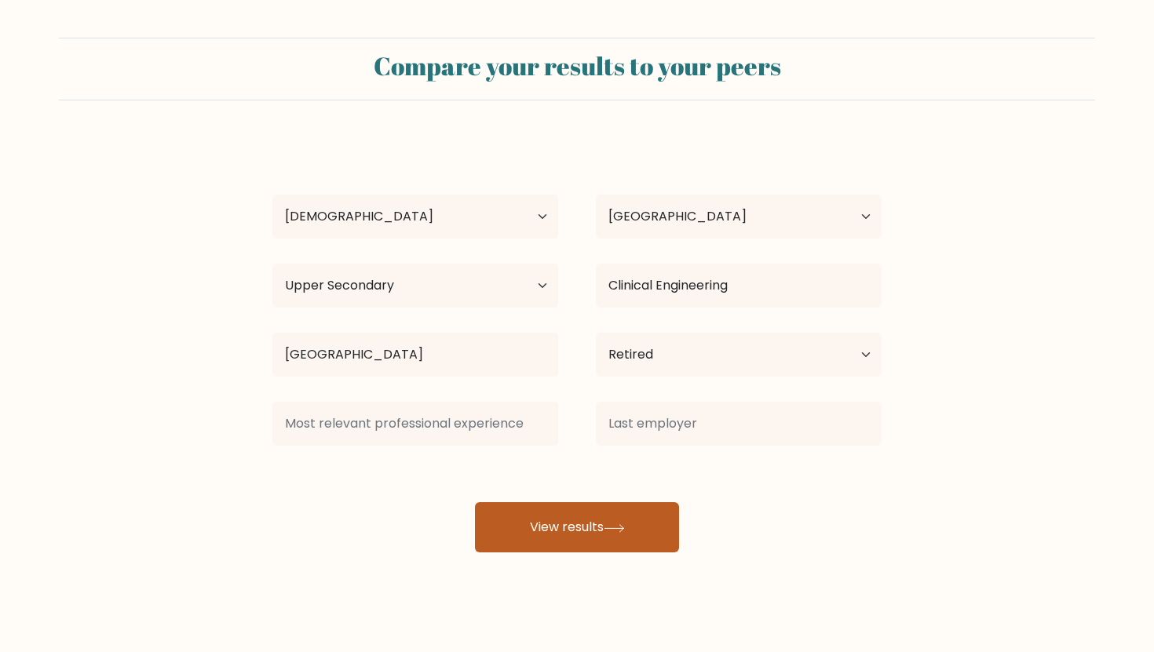
click at [543, 523] on button "View results" at bounding box center [577, 527] width 204 height 50
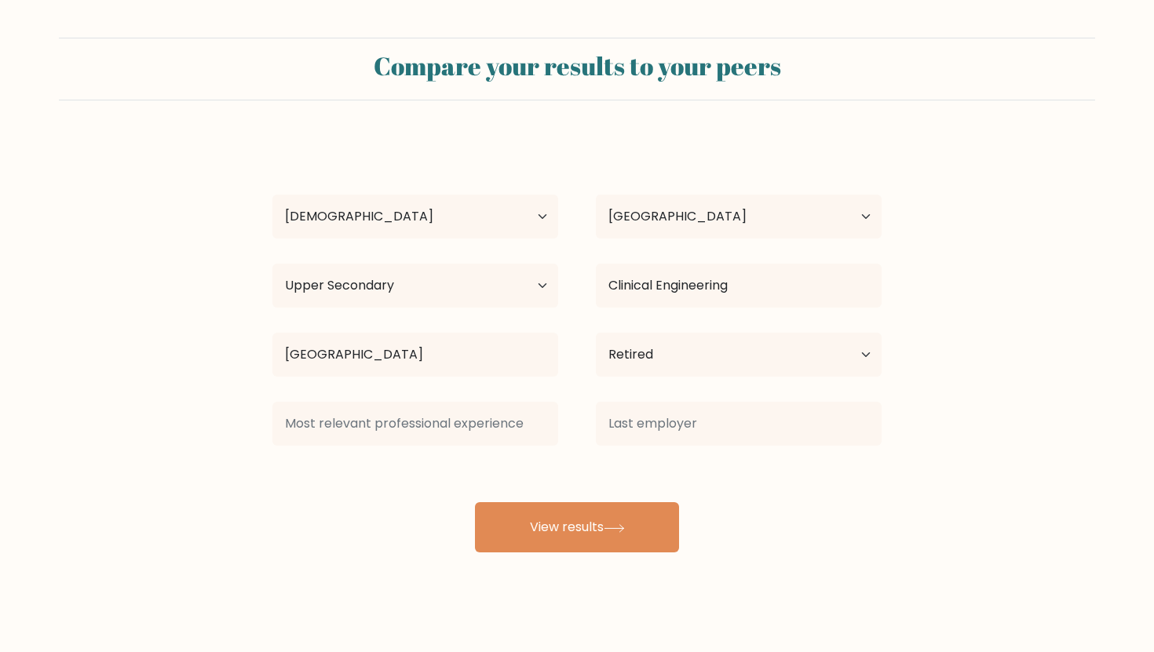
click at [650, 378] on div "Current employment status Employed Student Retired Other / prefer not to answer" at bounding box center [738, 355] width 323 height 57
click at [652, 353] on select "Current employment status Employed Student Retired Other / prefer not to answer" at bounding box center [739, 355] width 286 height 44
select select "student"
click at [596, 333] on select "Current employment status Employed Student Retired Other / prefer not to answer" at bounding box center [739, 355] width 286 height 44
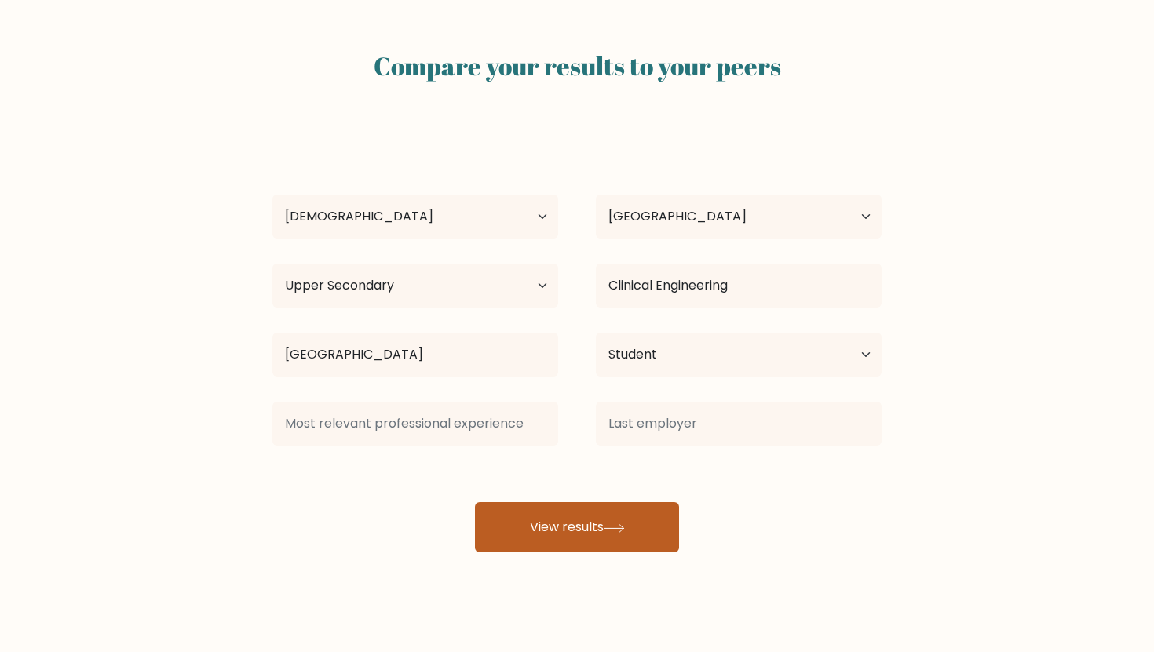
click at [586, 515] on div "Compare your results to your peers Kamila Gain Age Under 18 years old 18-24 yea…" at bounding box center [577, 297] width 1154 height 595
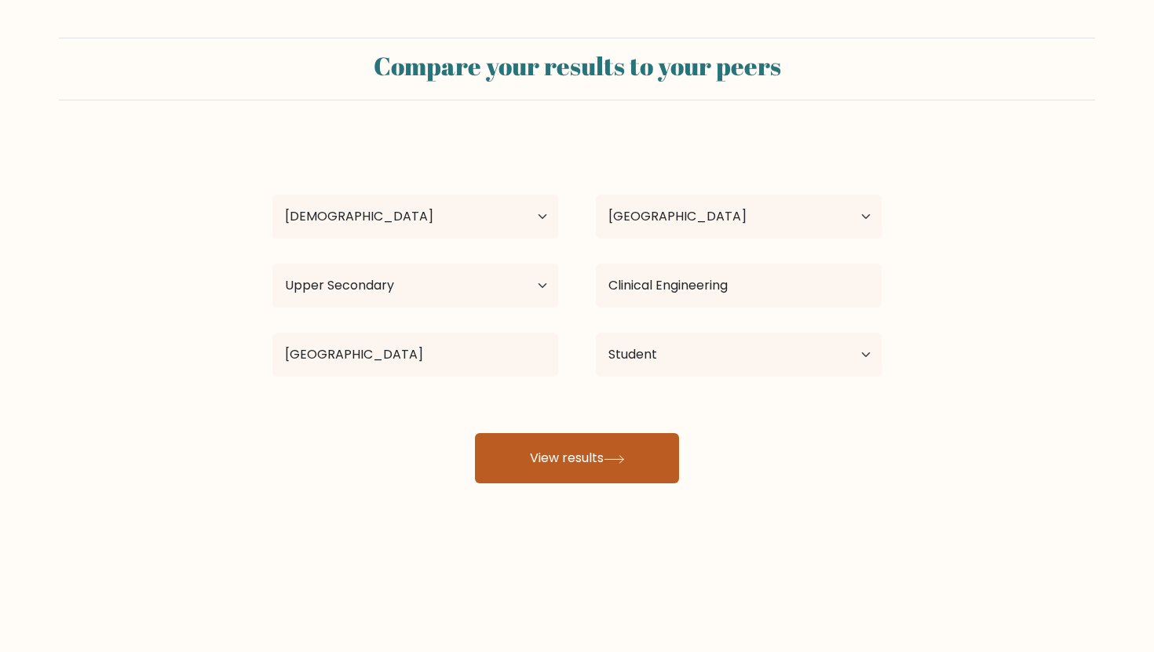
click at [582, 453] on button "View results" at bounding box center [577, 458] width 204 height 50
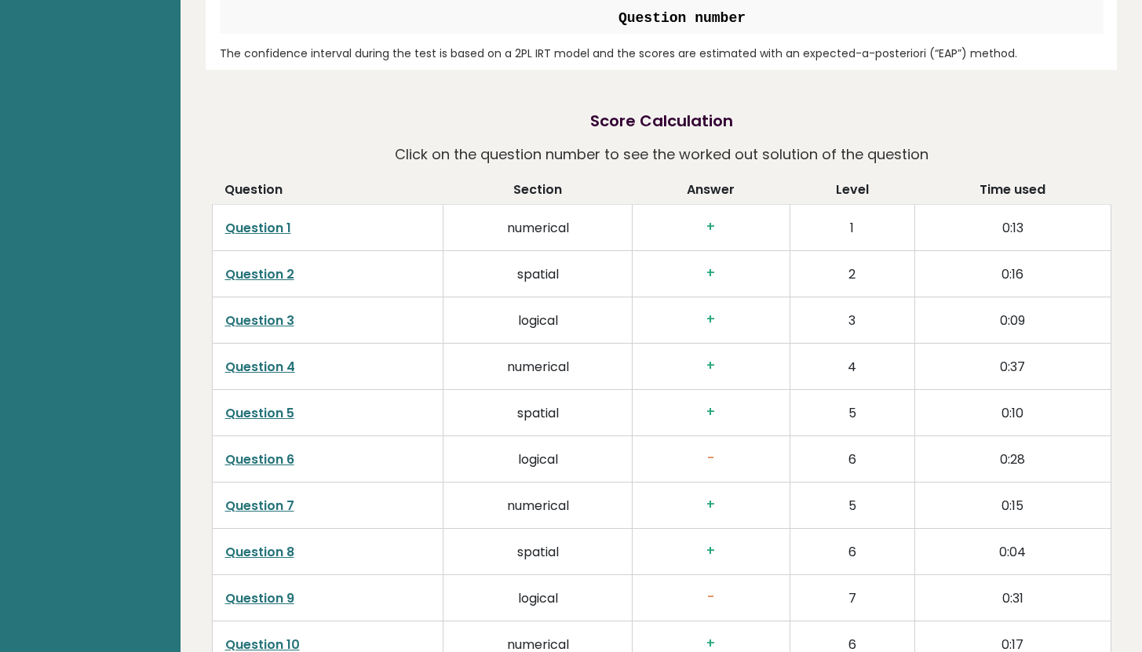
scroll to position [2372, 0]
